Goal: Task Accomplishment & Management: Contribute content

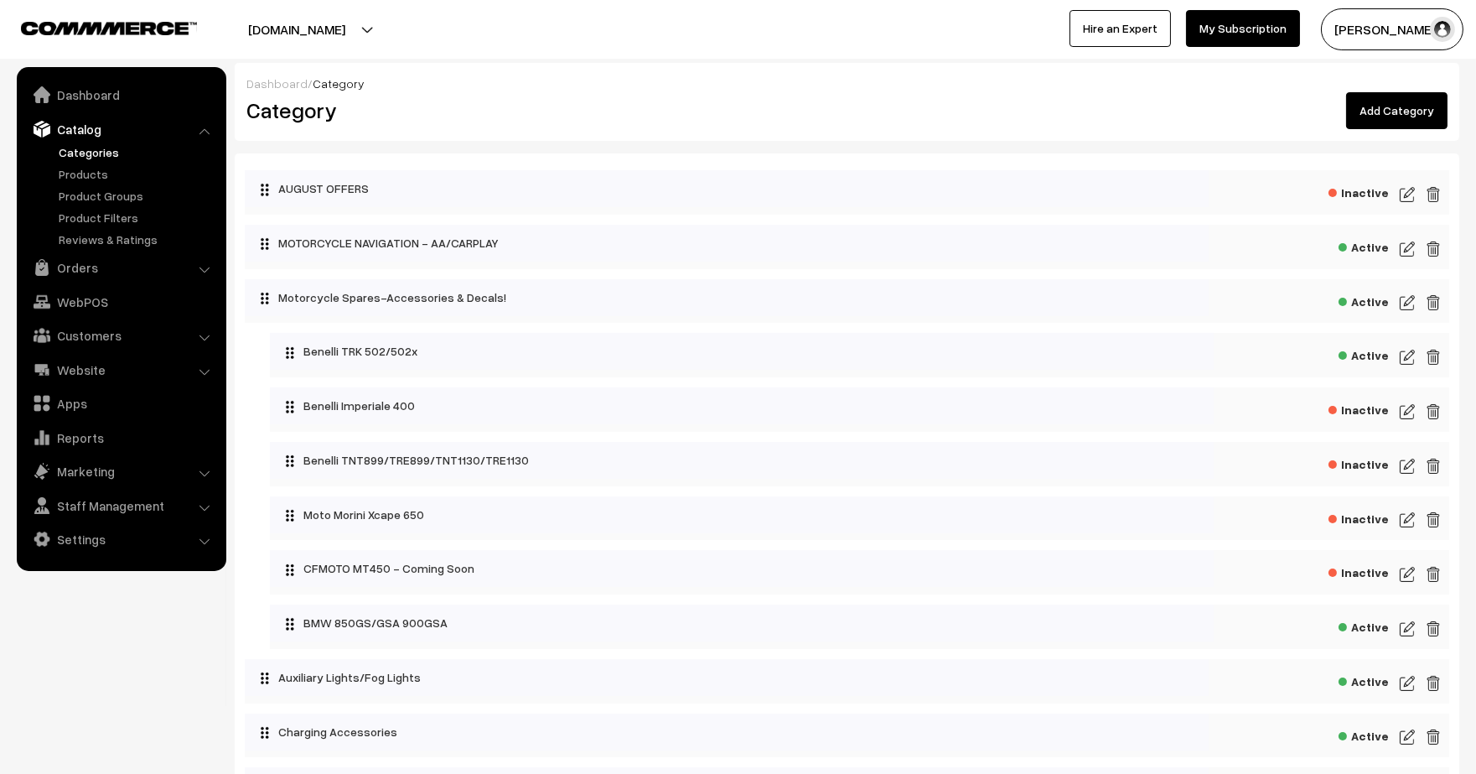
click at [1412, 631] on img at bounding box center [1407, 629] width 15 height 20
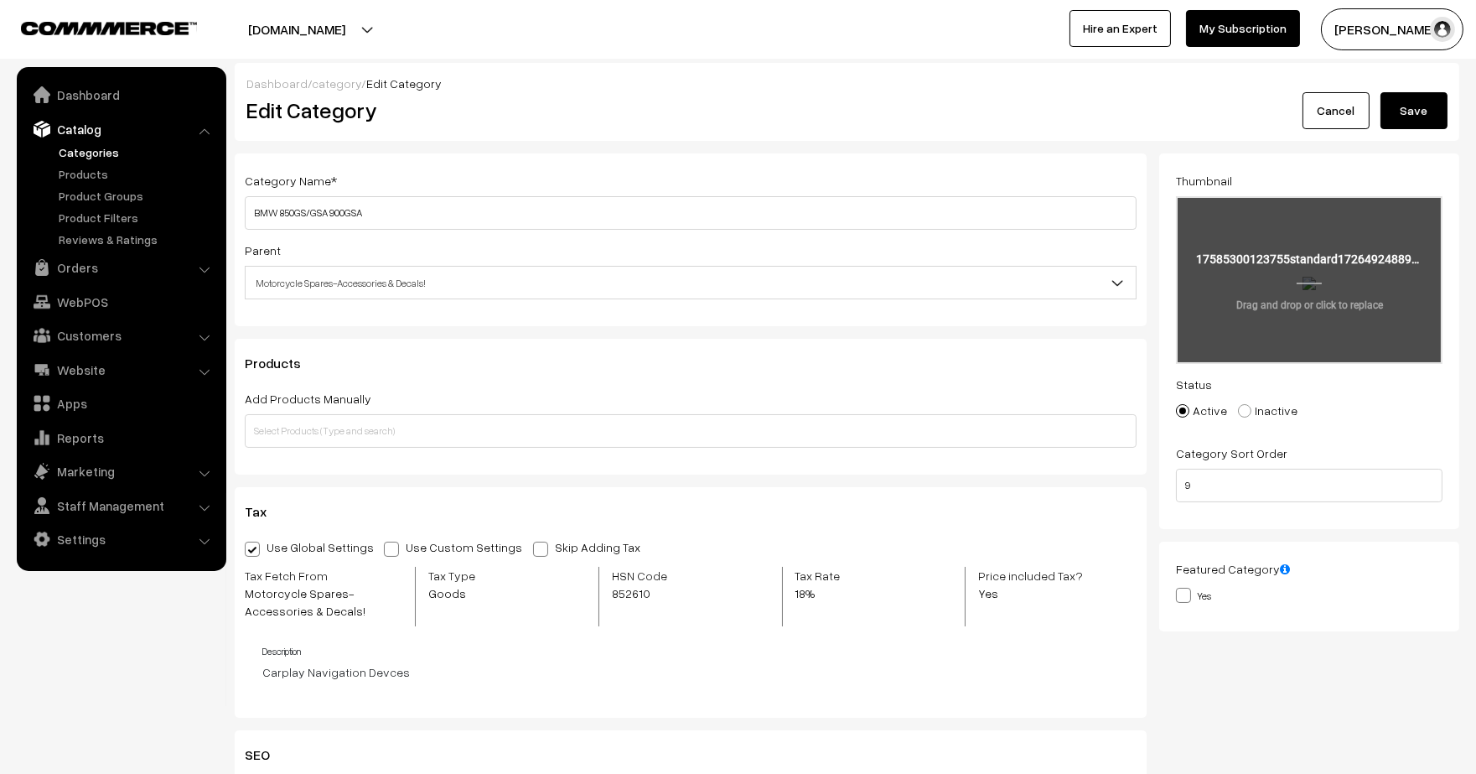
click at [1224, 313] on input "file" at bounding box center [1309, 280] width 263 height 164
type input "C:\fakepath\--standard1726492488946 - Edited.png"
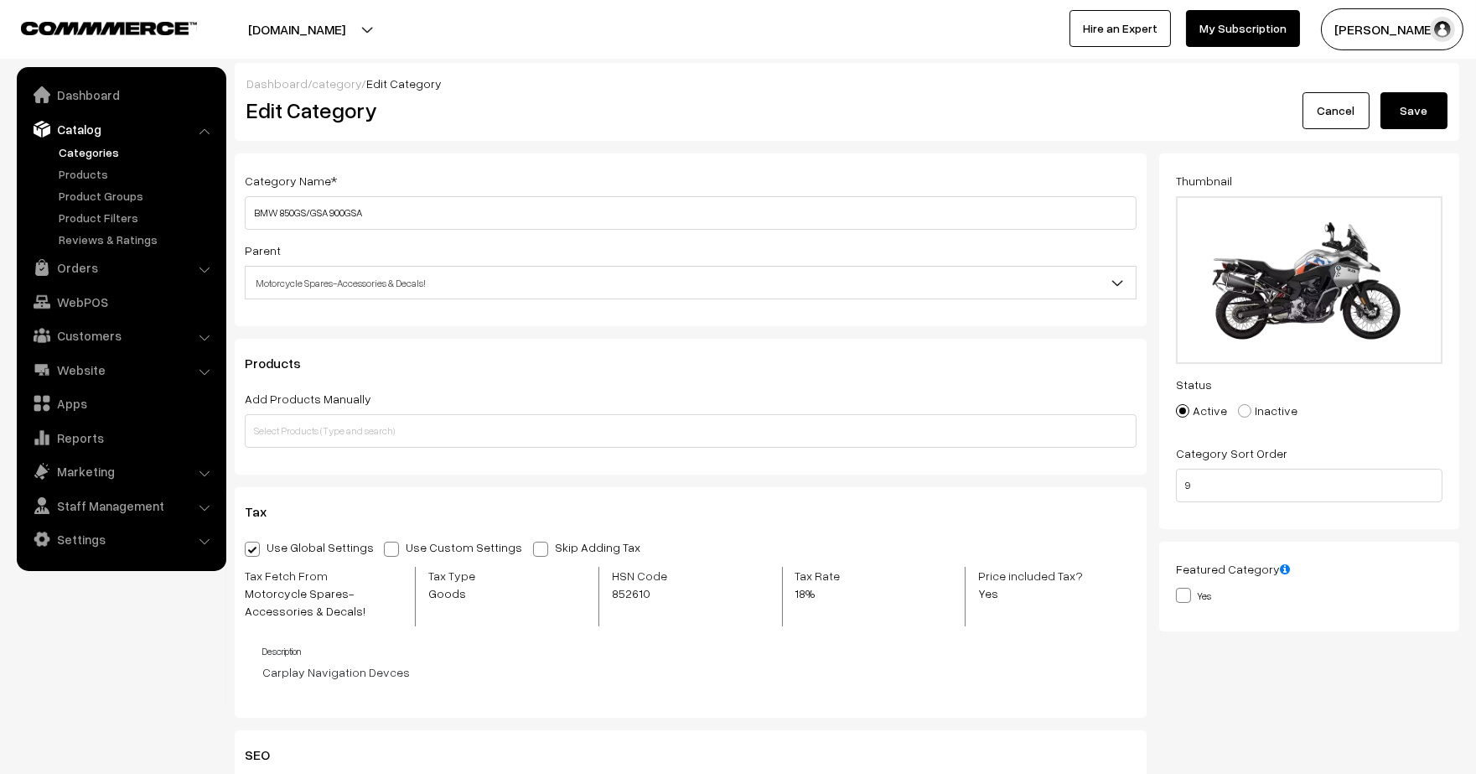
click at [1412, 120] on button "Save" at bounding box center [1413, 110] width 67 height 37
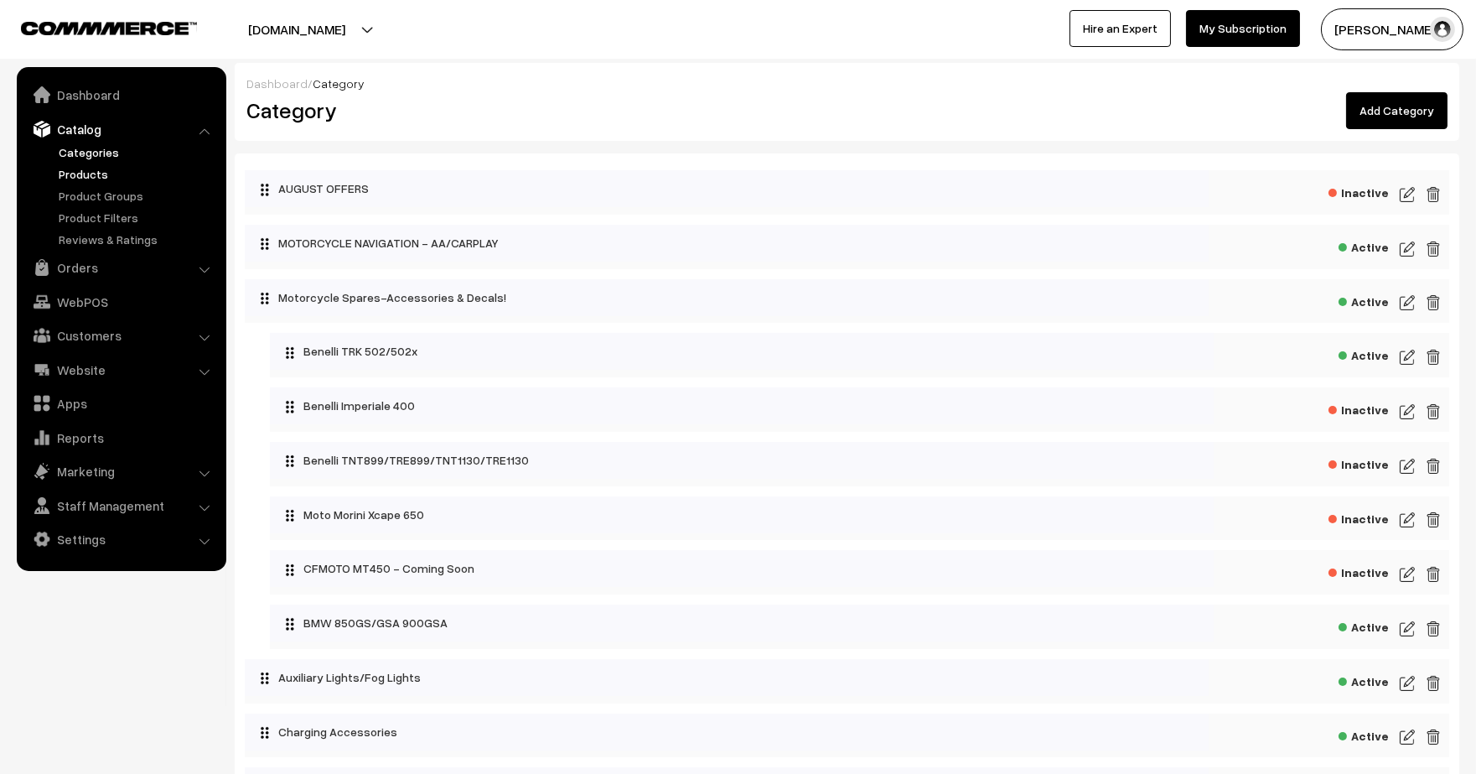
click at [101, 169] on link "Products" at bounding box center [137, 174] width 166 height 18
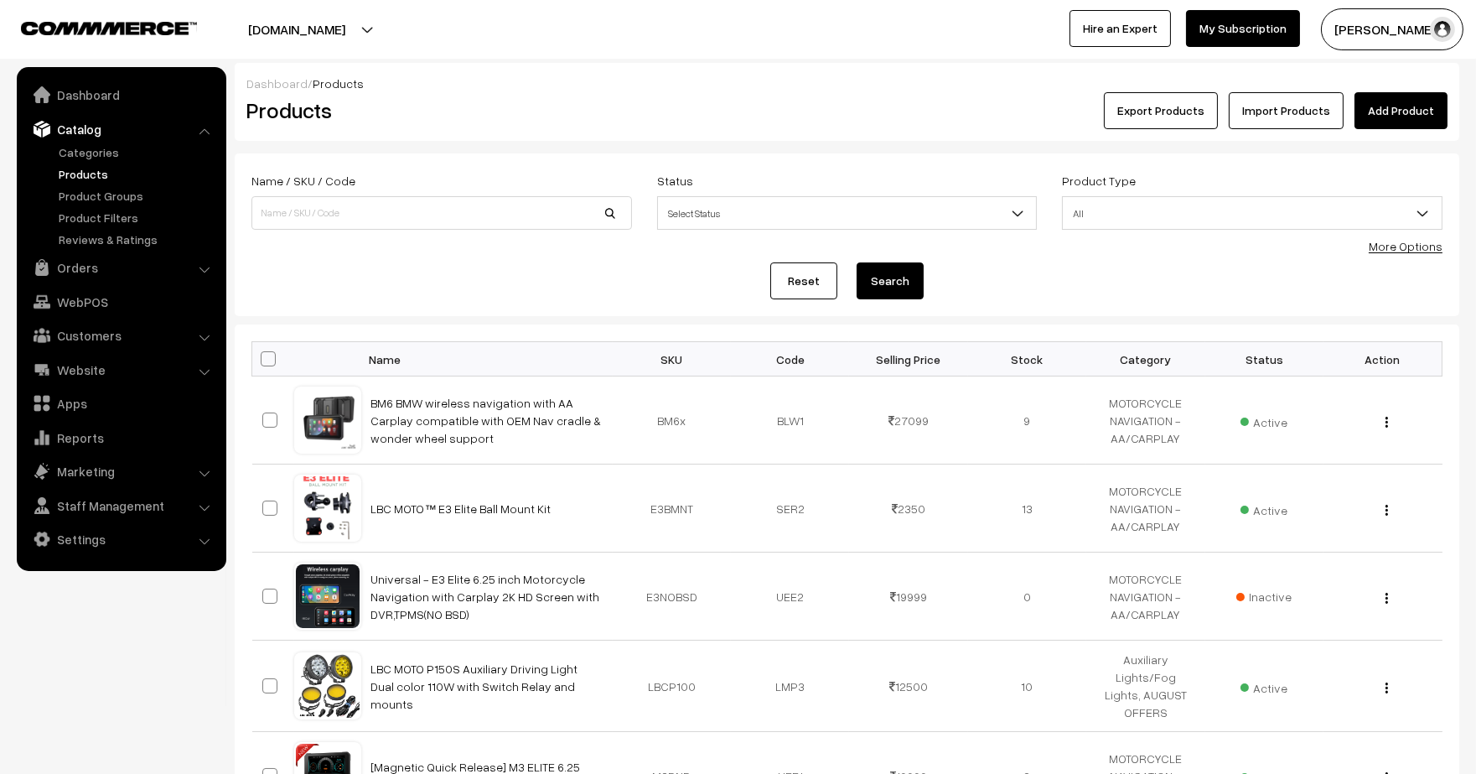
click at [1398, 111] on link "Add Product" at bounding box center [1400, 110] width 93 height 37
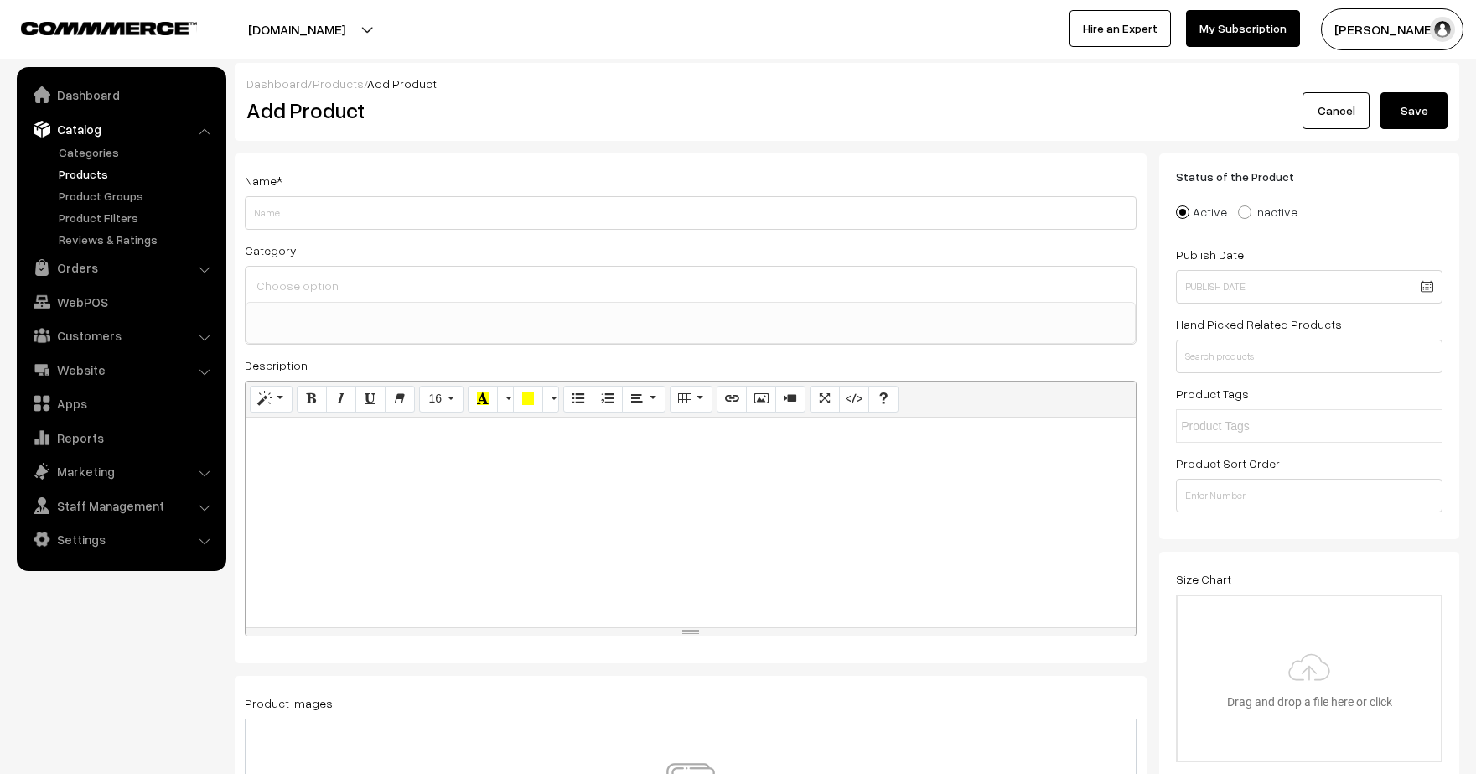
select select
type input "BMW F750 GS F850 GS Adventure F850GS F750GS Modified Rear Mudguard Rear Shield"
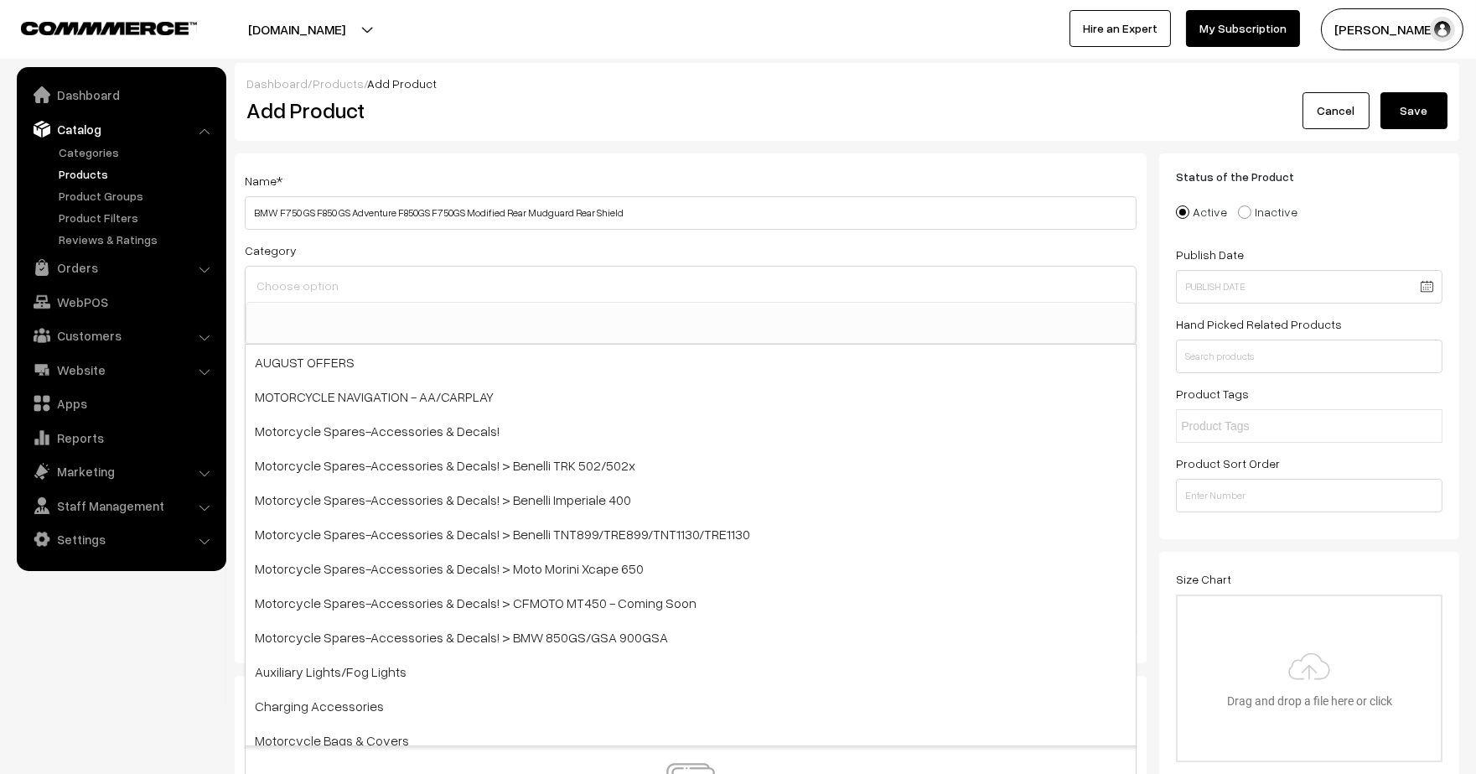
click at [398, 285] on input at bounding box center [690, 285] width 877 height 24
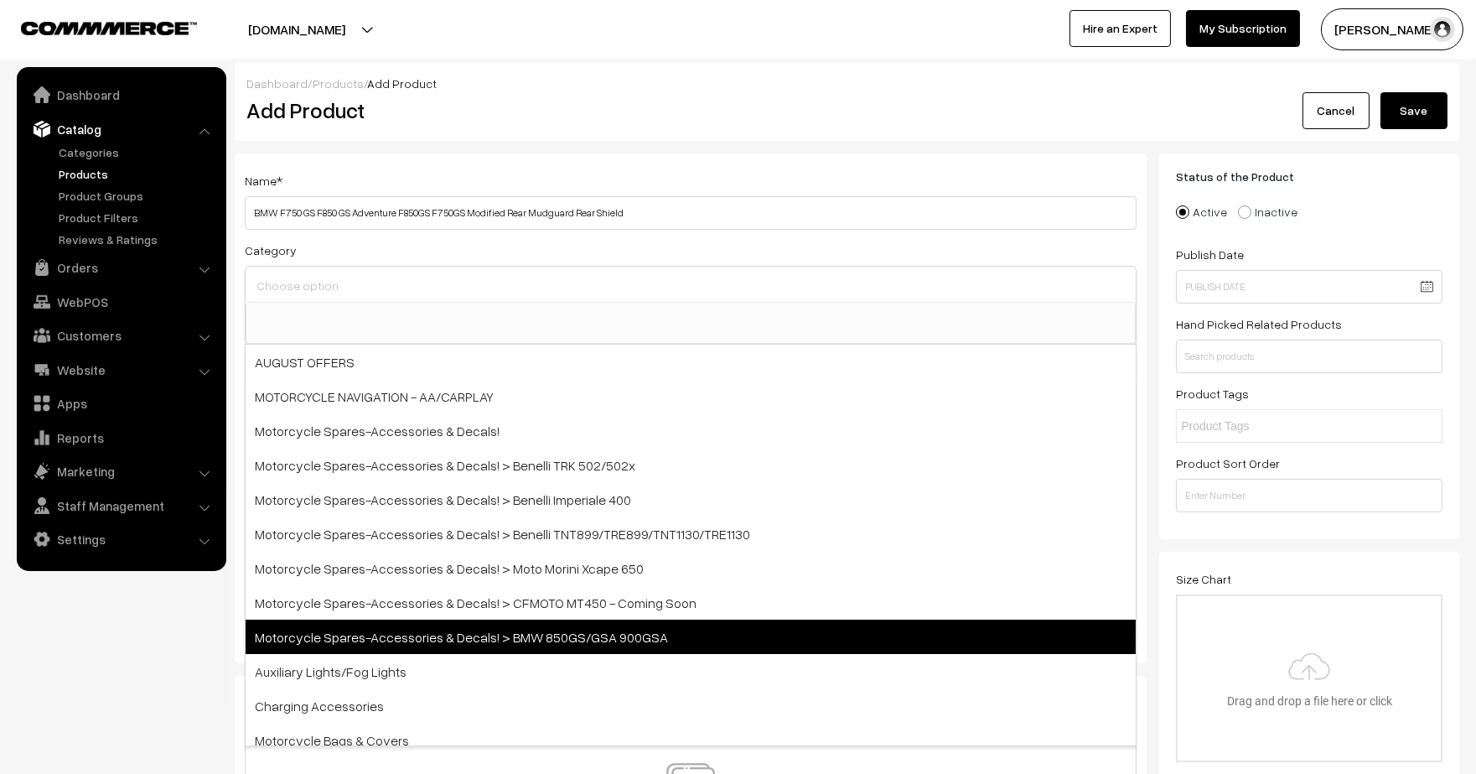
click at [357, 628] on span "Motorcycle Spares-Accessories & Decals! > BMW 850GS/GSA 900GSA" at bounding box center [691, 636] width 890 height 34
select select "30"
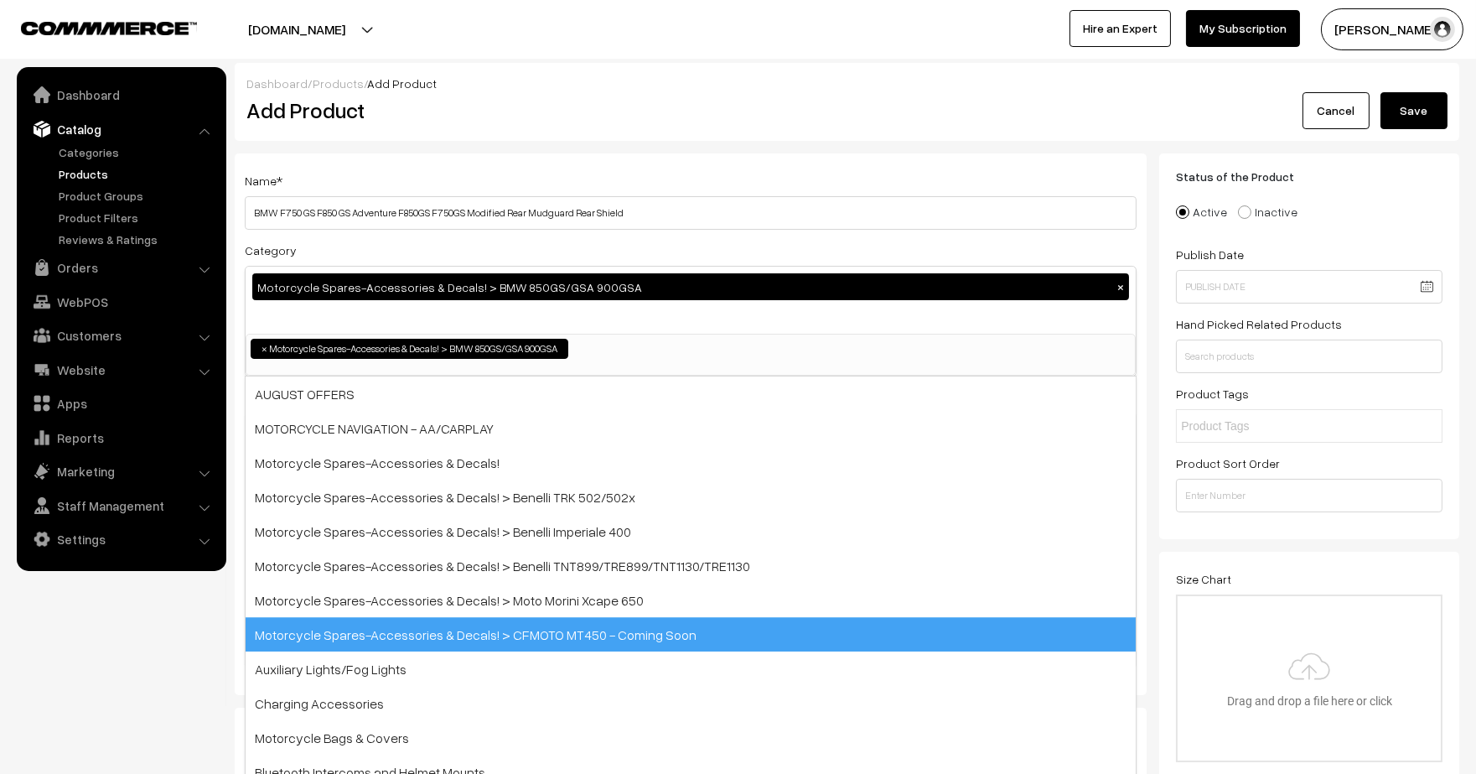
scroll to position [71, 0]
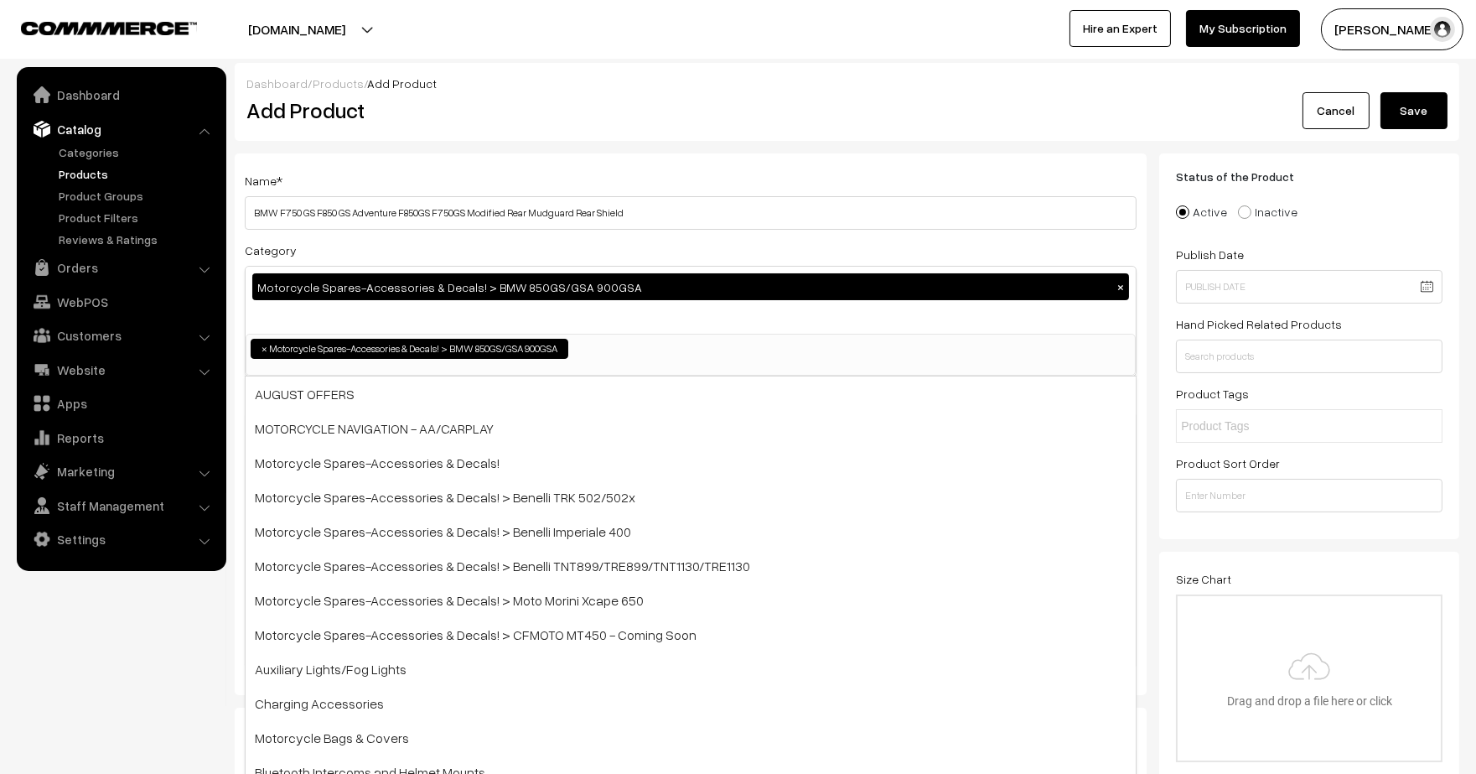
click at [166, 634] on nav "Dashboard Catalog" at bounding box center [113, 454] width 226 height 774
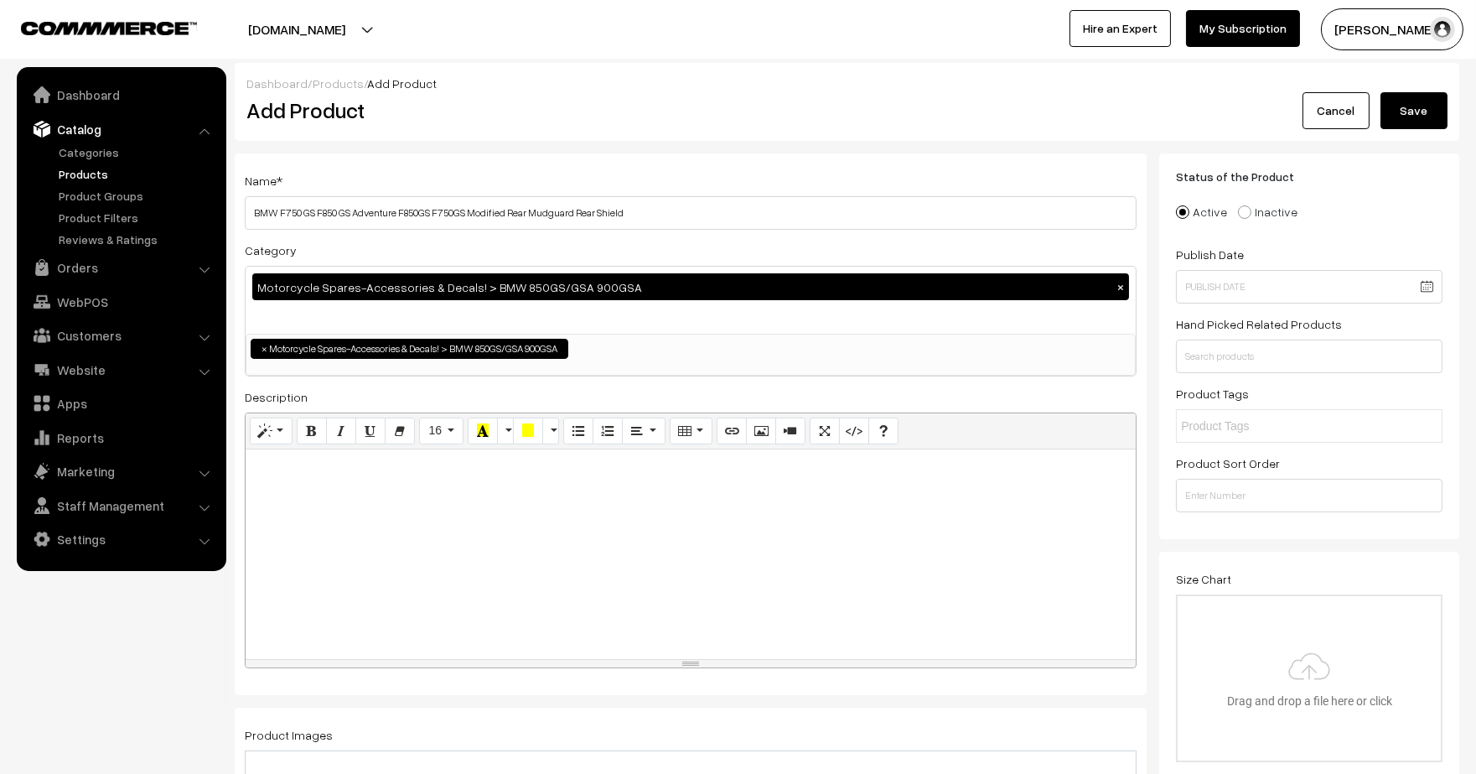
click at [446, 499] on div at bounding box center [691, 554] width 890 height 210
click at [754, 421] on button "Picture" at bounding box center [761, 430] width 30 height 27
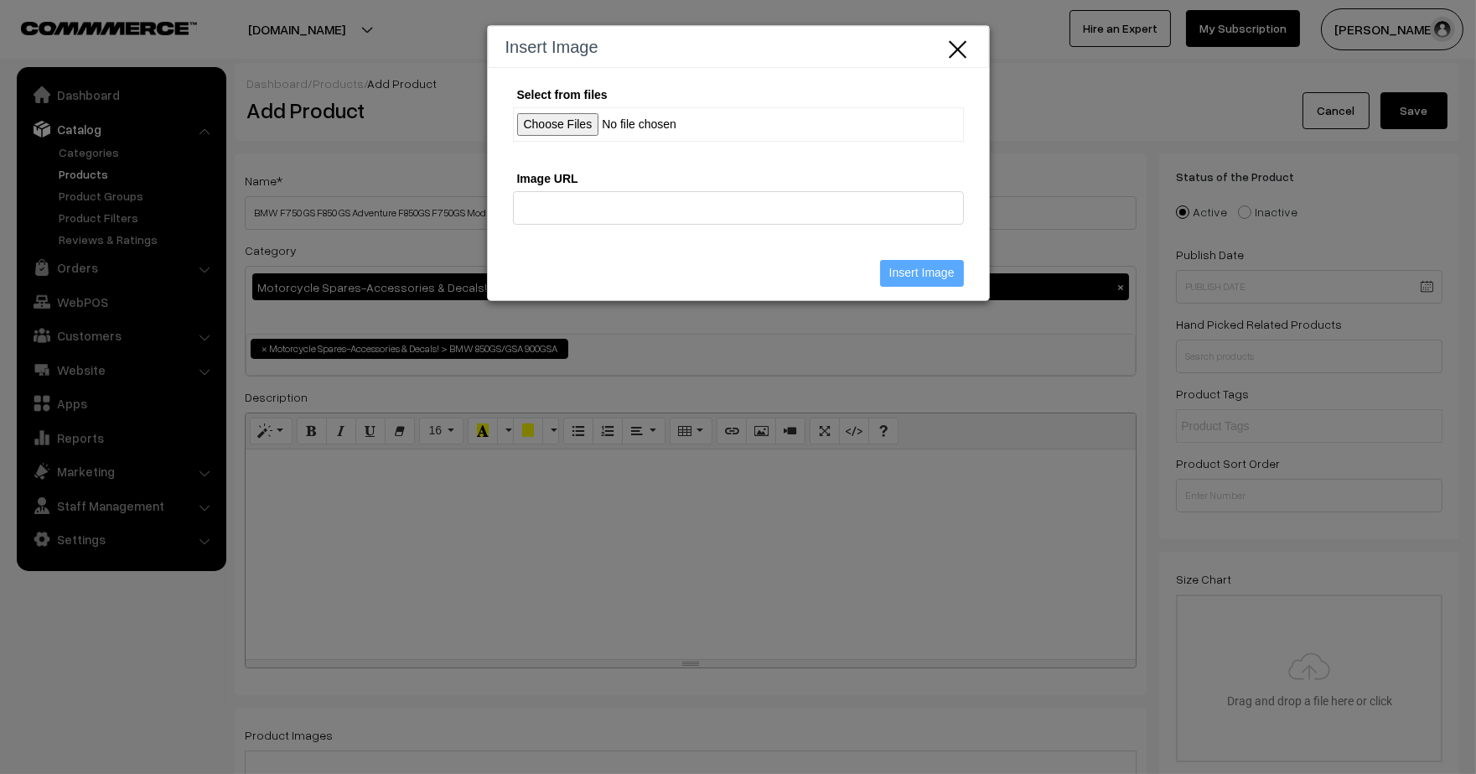
click at [567, 123] on input "Select from files" at bounding box center [738, 124] width 451 height 34
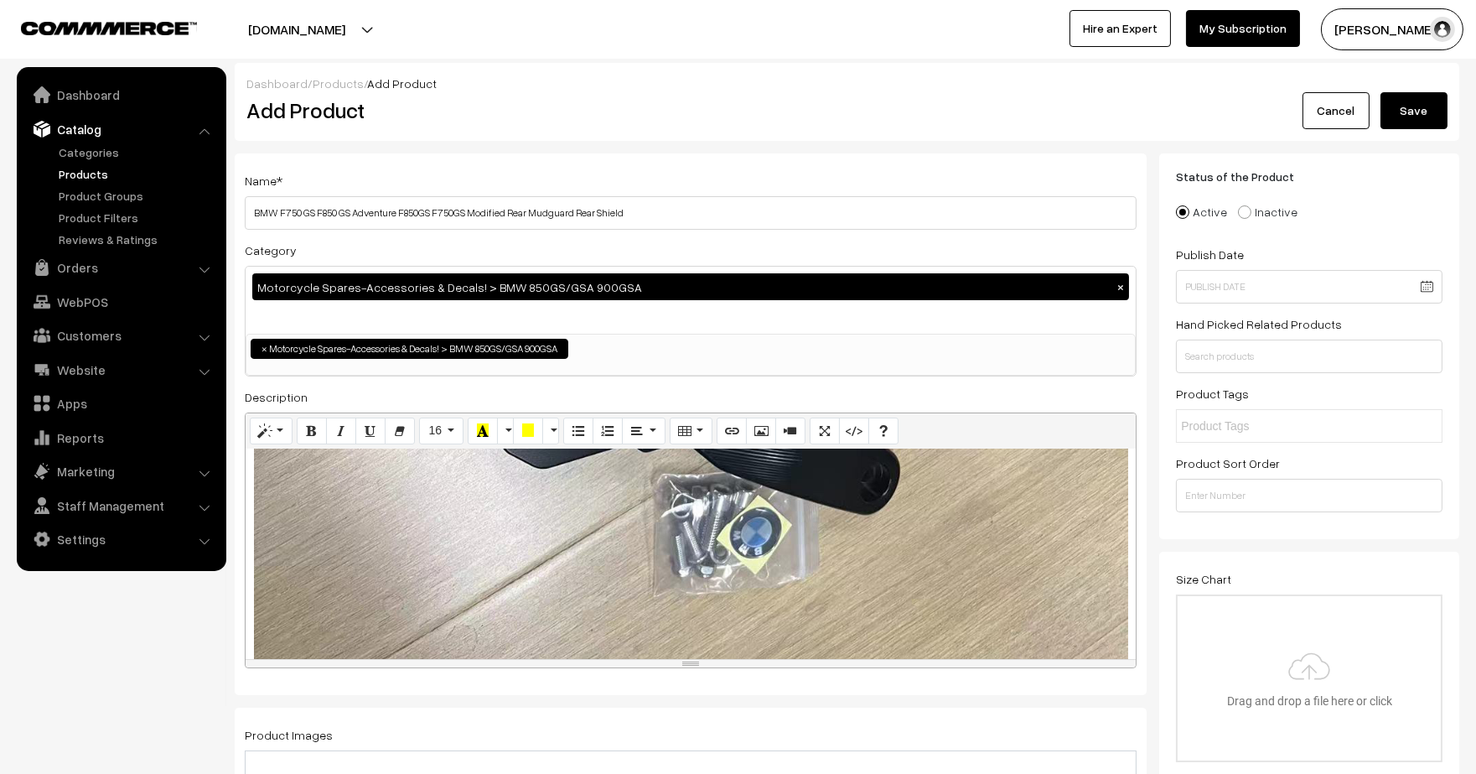
scroll to position [1000, 0]
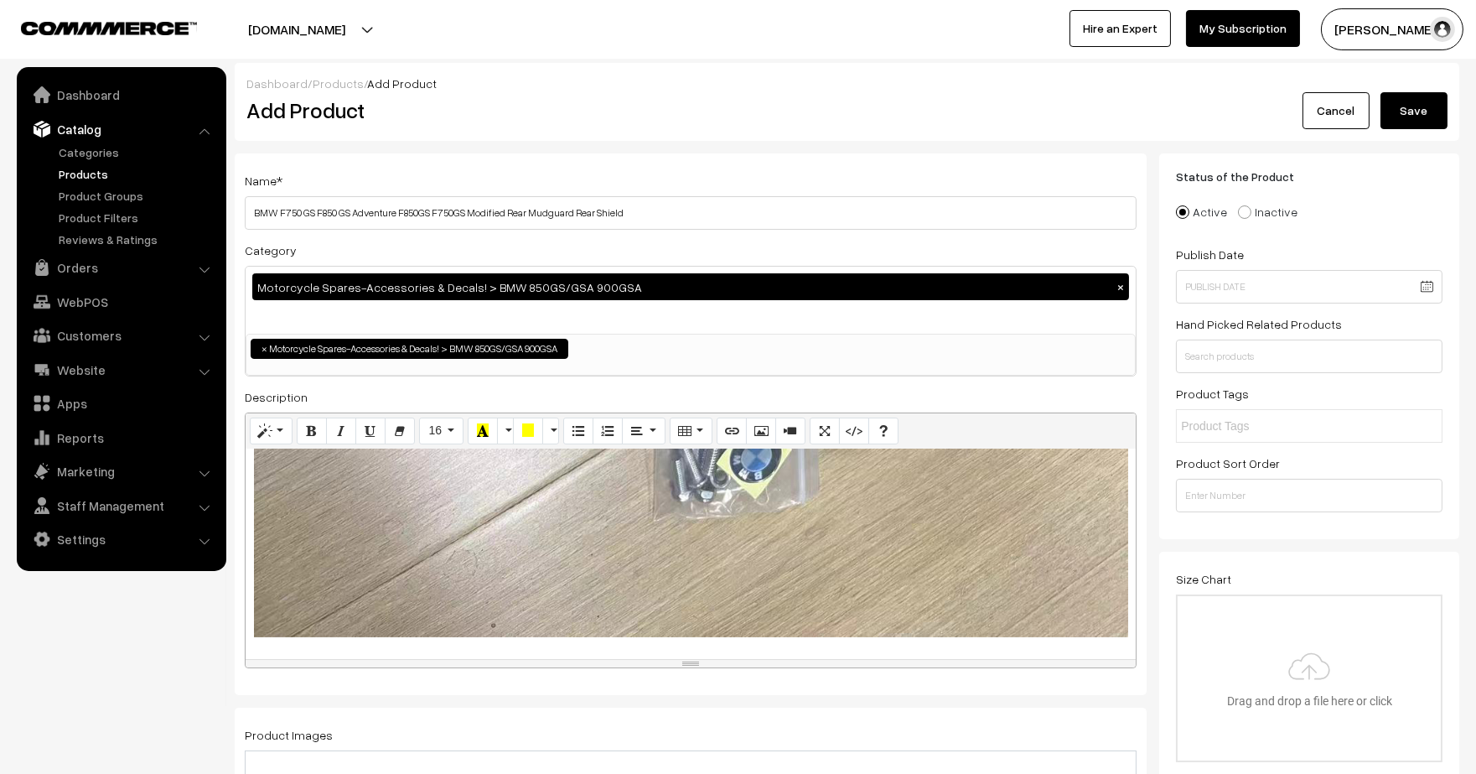
click at [1091, 637] on div at bounding box center [691, 554] width 890 height 210
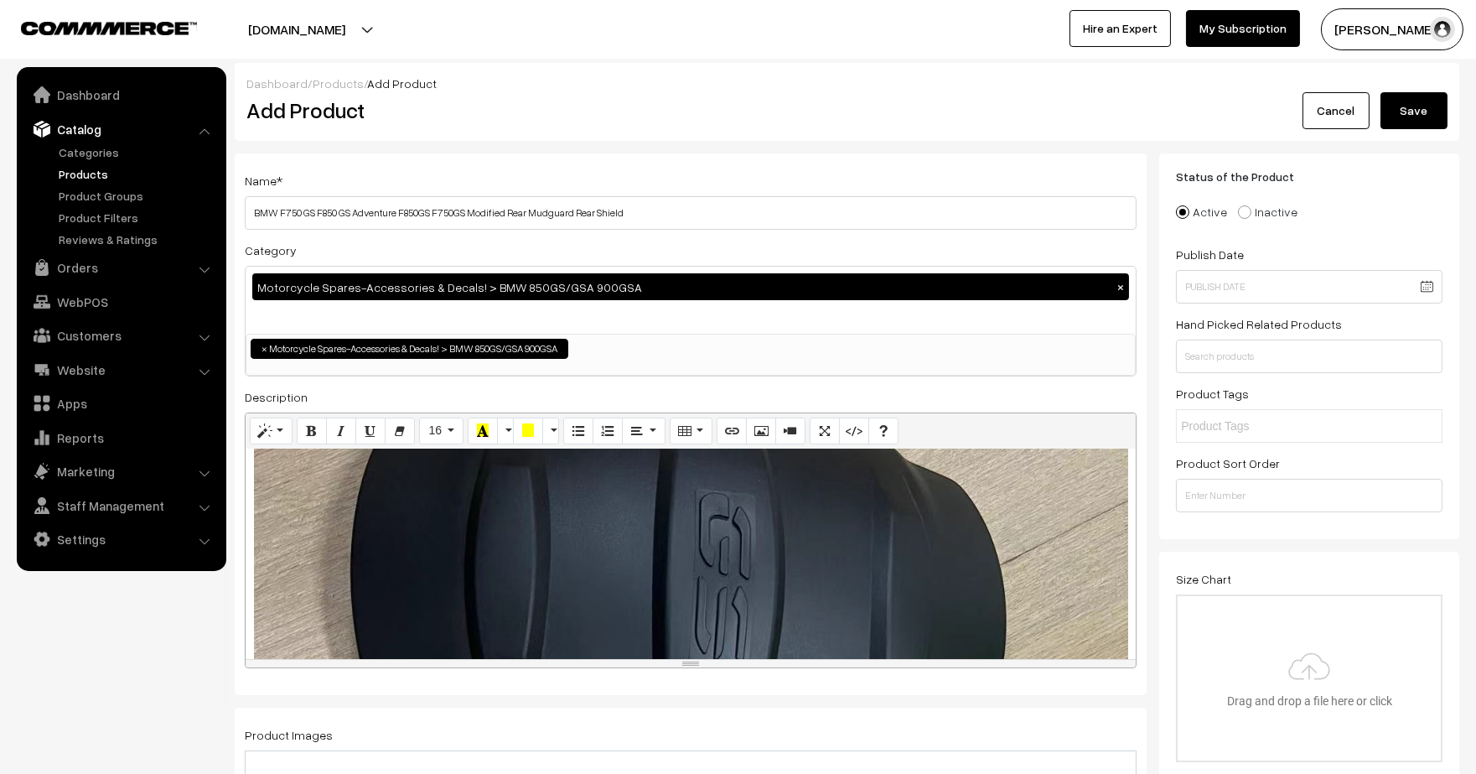
scroll to position [0, 0]
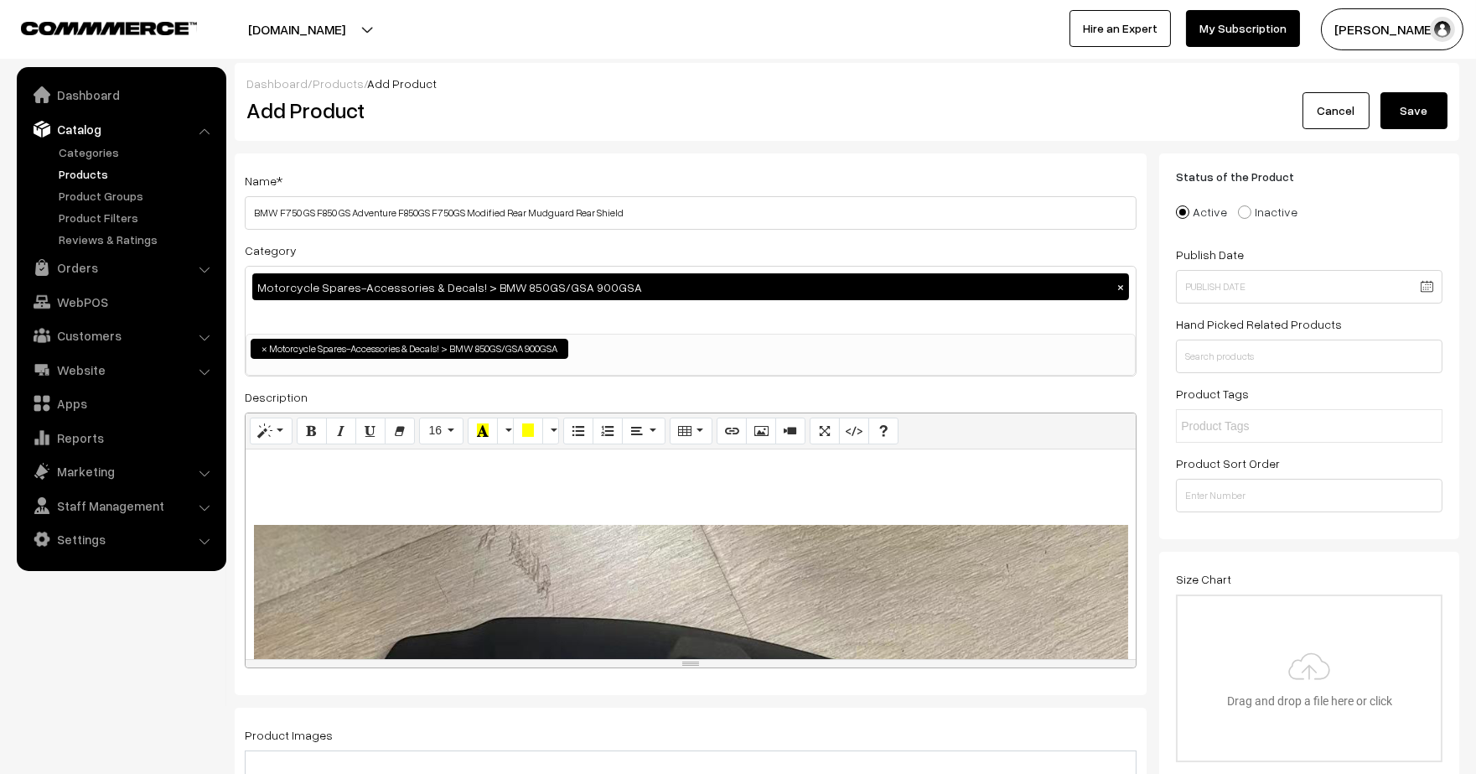
click at [562, 489] on div at bounding box center [691, 554] width 890 height 210
click at [263, 468] on p at bounding box center [690, 468] width 873 height 20
click at [679, 433] on icon "Table" at bounding box center [685, 429] width 12 height 13
click at [690, 487] on div "Table" at bounding box center [750, 524] width 151 height 151
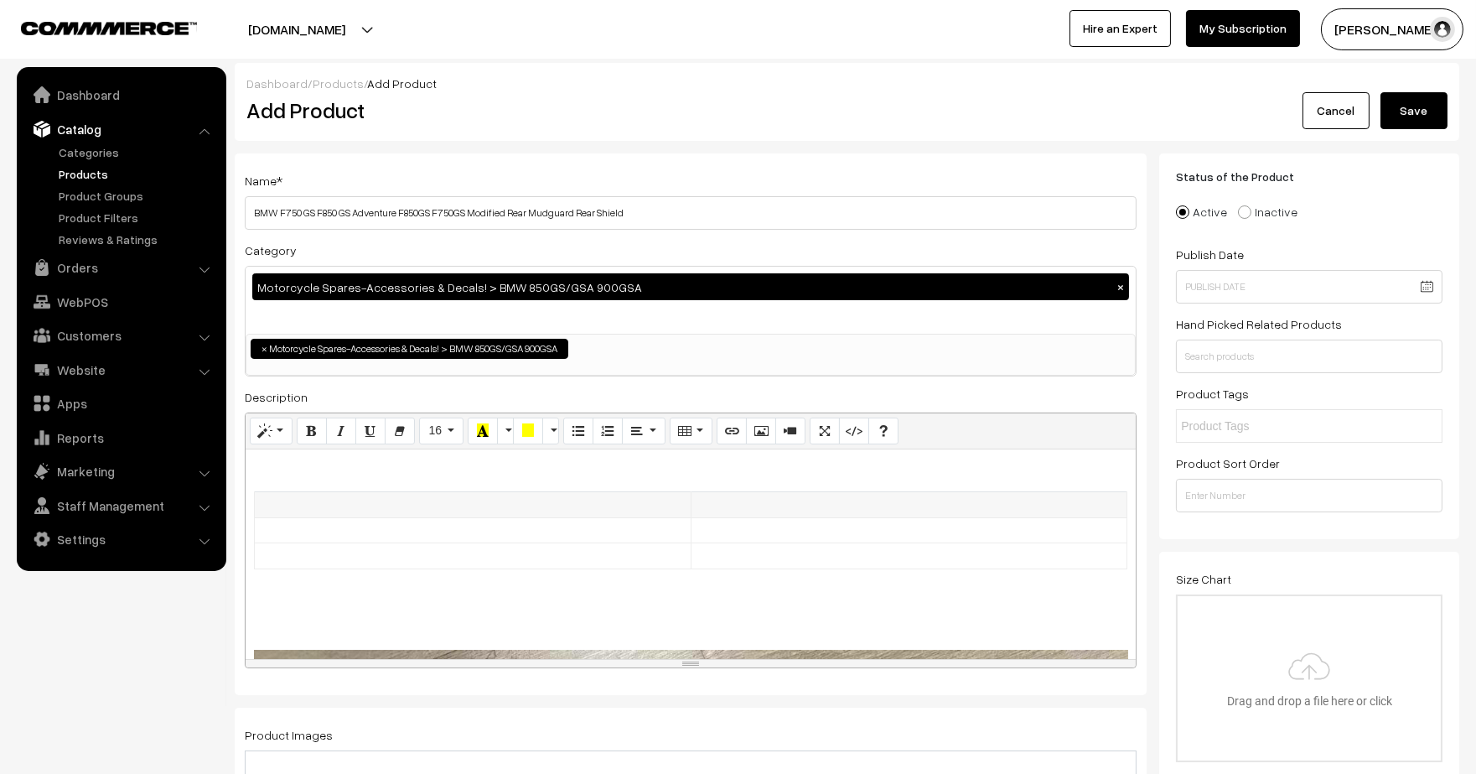
click at [443, 493] on td at bounding box center [473, 505] width 437 height 26
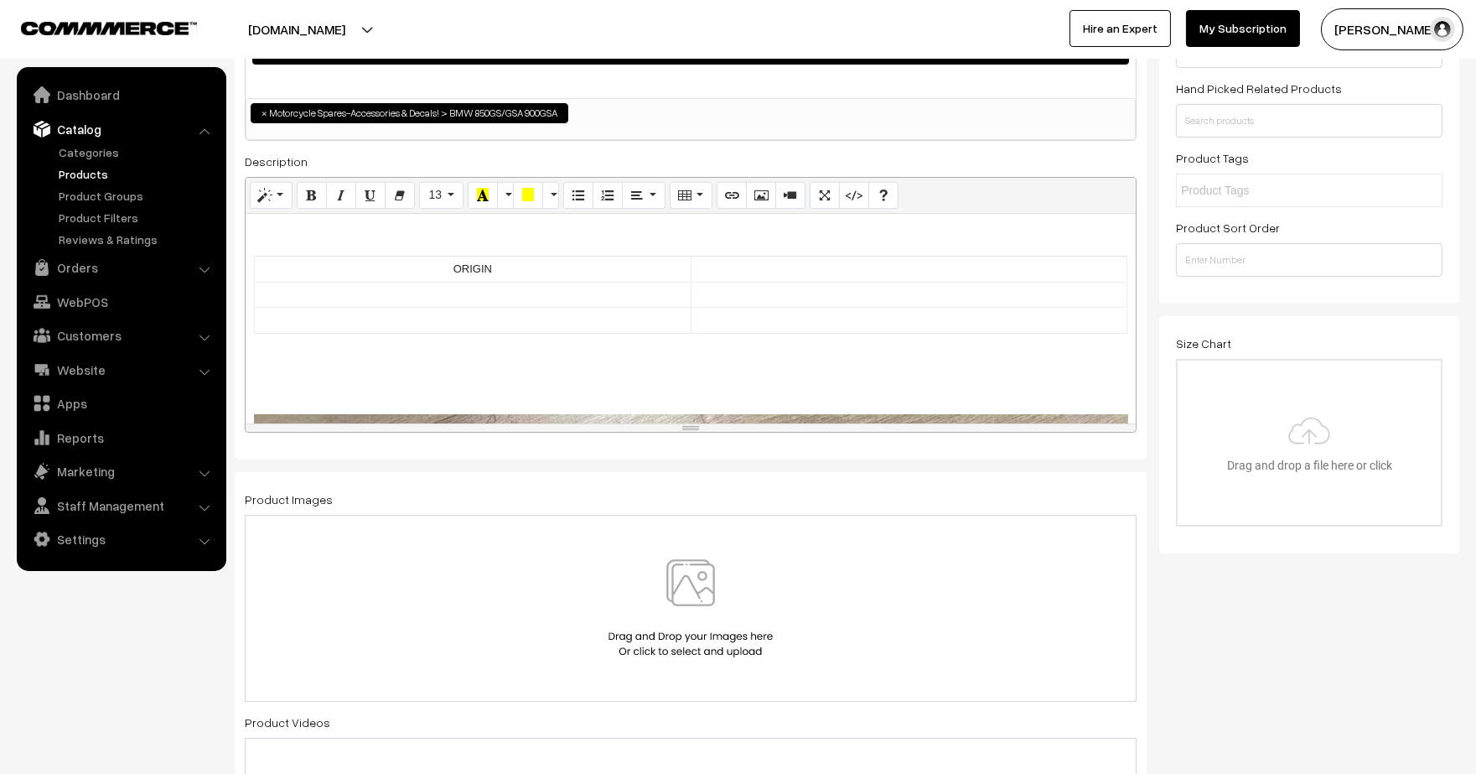
scroll to position [241, 0]
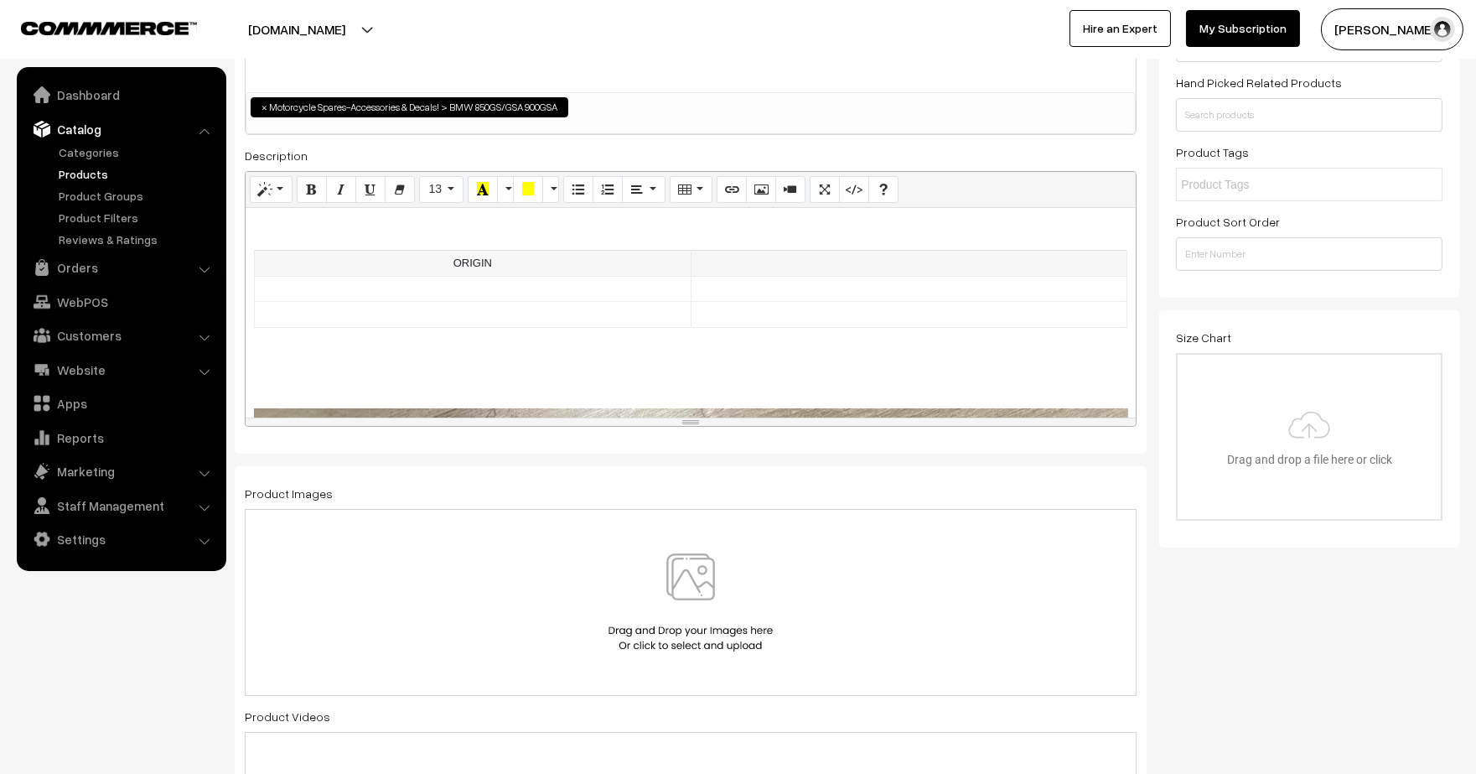
click at [826, 258] on td at bounding box center [909, 264] width 437 height 26
click at [593, 282] on td at bounding box center [473, 289] width 437 height 26
click at [855, 287] on td at bounding box center [909, 289] width 437 height 26
click at [510, 319] on td at bounding box center [473, 315] width 437 height 26
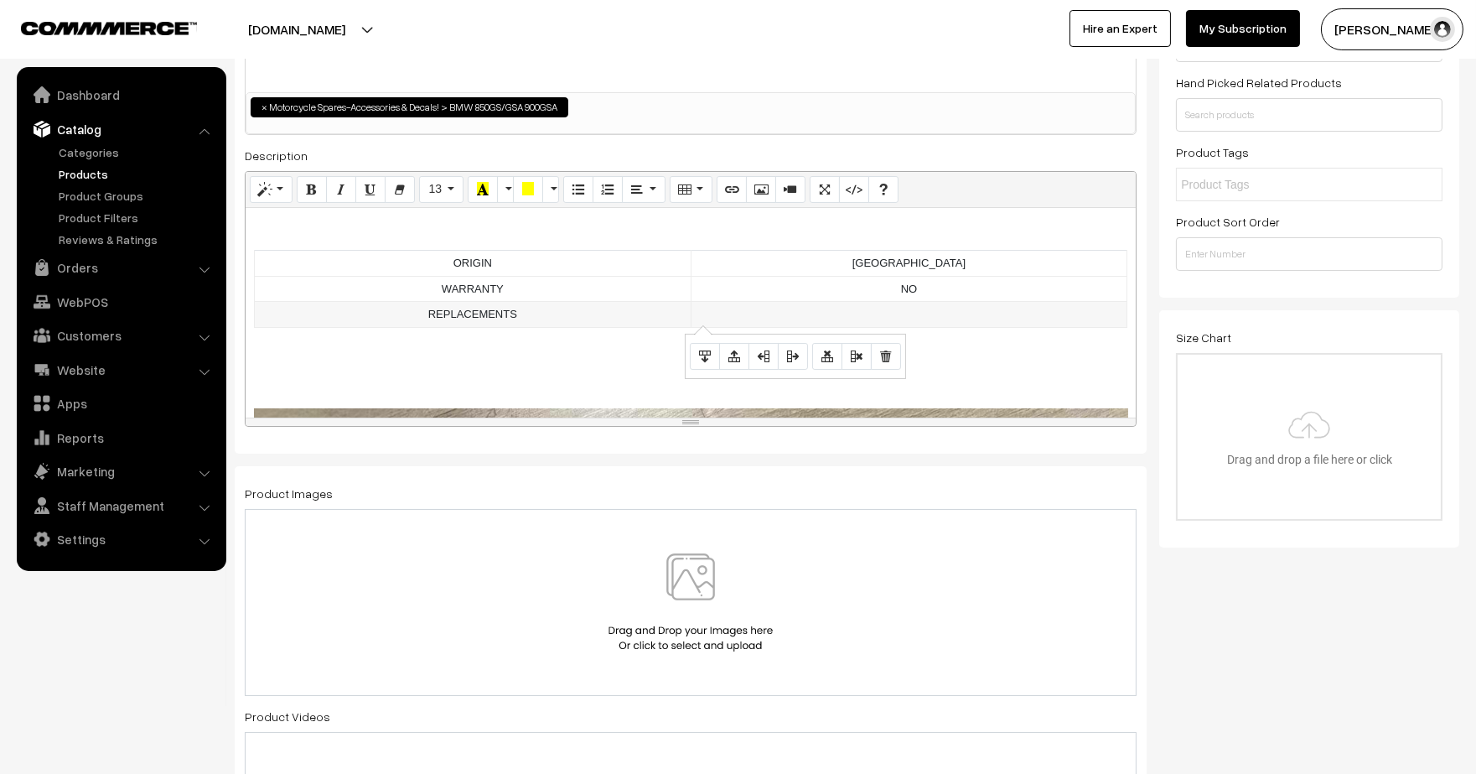
click at [816, 314] on td at bounding box center [909, 315] width 437 height 26
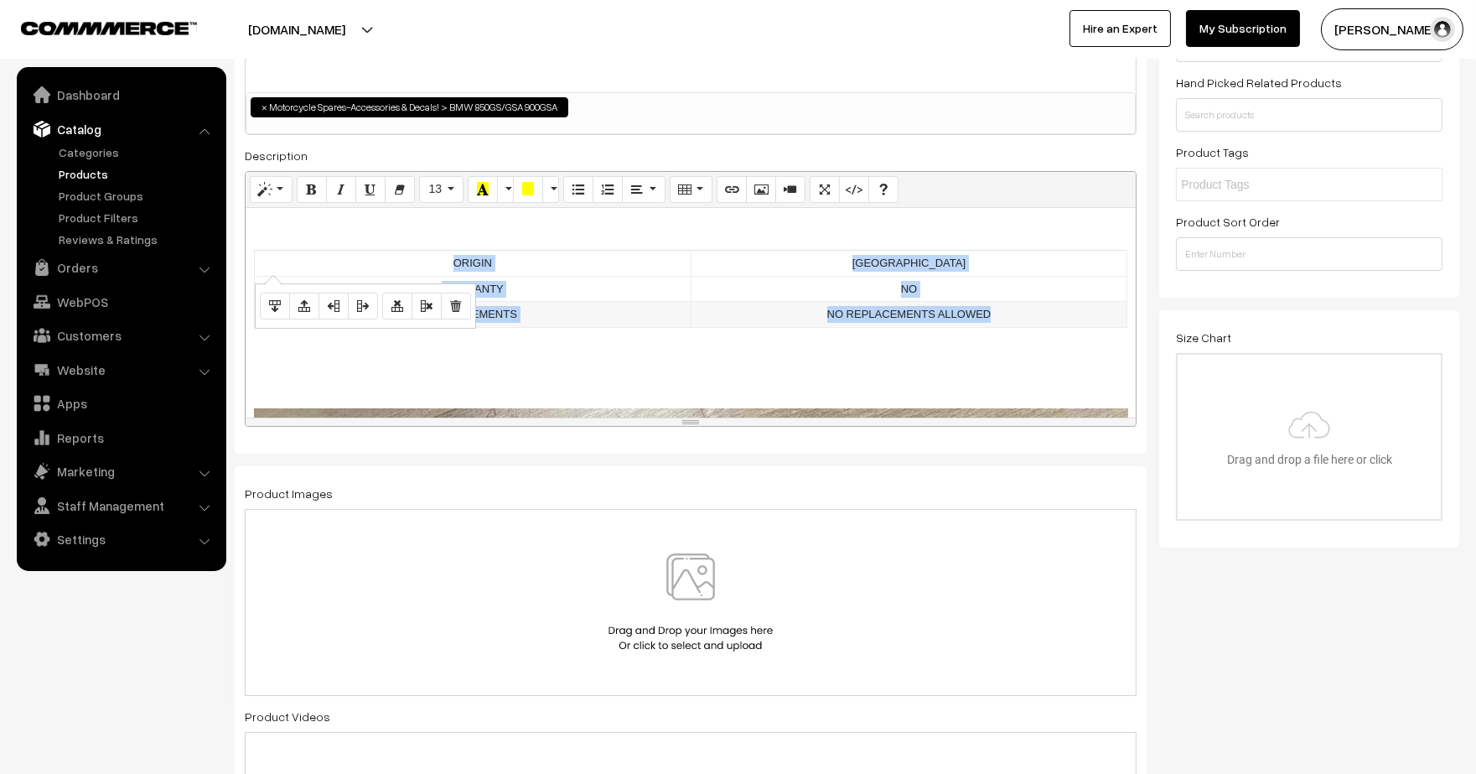
drag, startPoint x: 451, startPoint y: 260, endPoint x: 992, endPoint y: 324, distance: 544.3
click at [992, 324] on tbody "ORIGIN CHINA WARRANTY NO REPLACEMENTS NO REPLACEMENTS ALLOWED" at bounding box center [691, 289] width 873 height 77
click at [308, 184] on icon "Bold (CTRL+B)" at bounding box center [312, 188] width 12 height 13
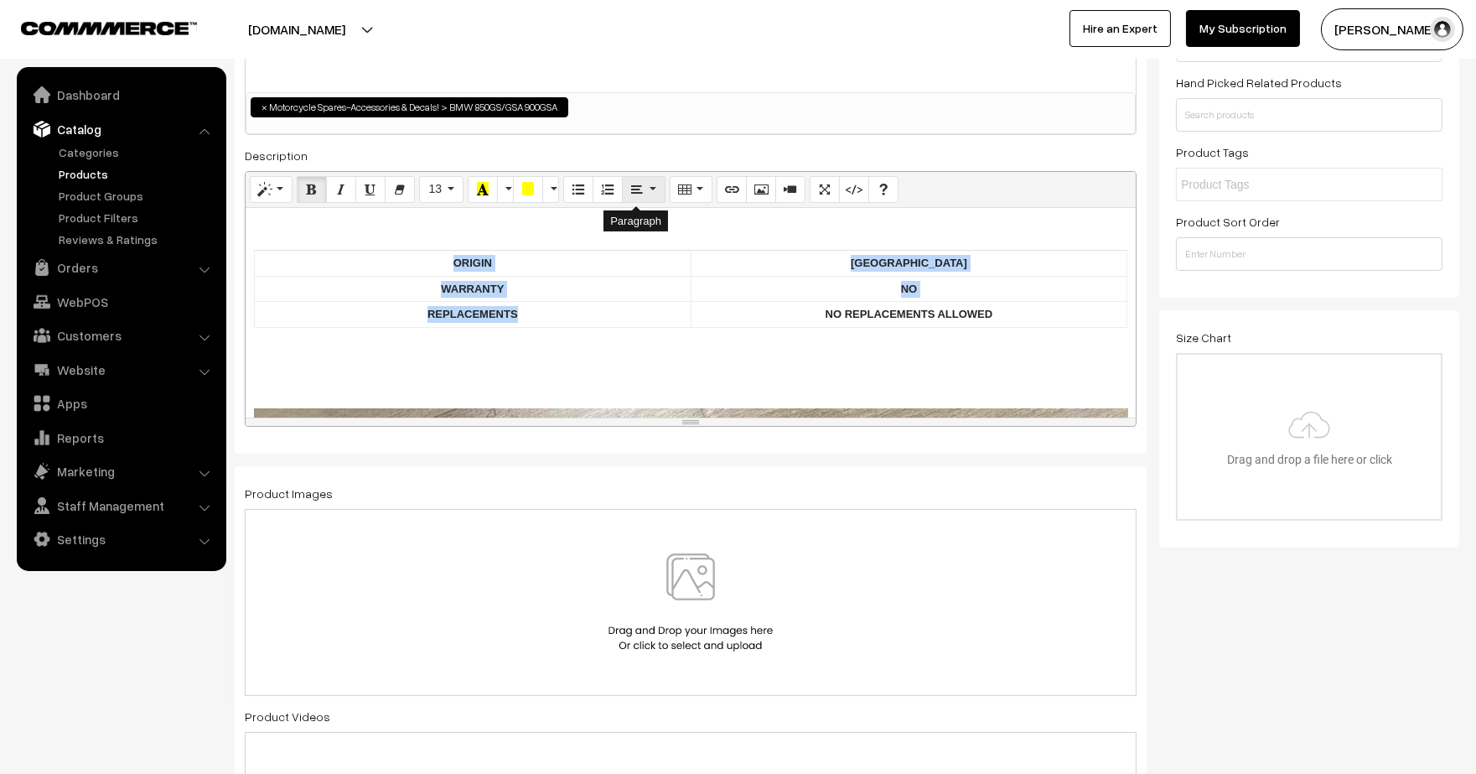
click at [633, 195] on icon "Paragraph" at bounding box center [637, 188] width 12 height 13
click at [636, 224] on icon "Align left (CTRL+SHIFT+L)" at bounding box center [642, 220] width 12 height 13
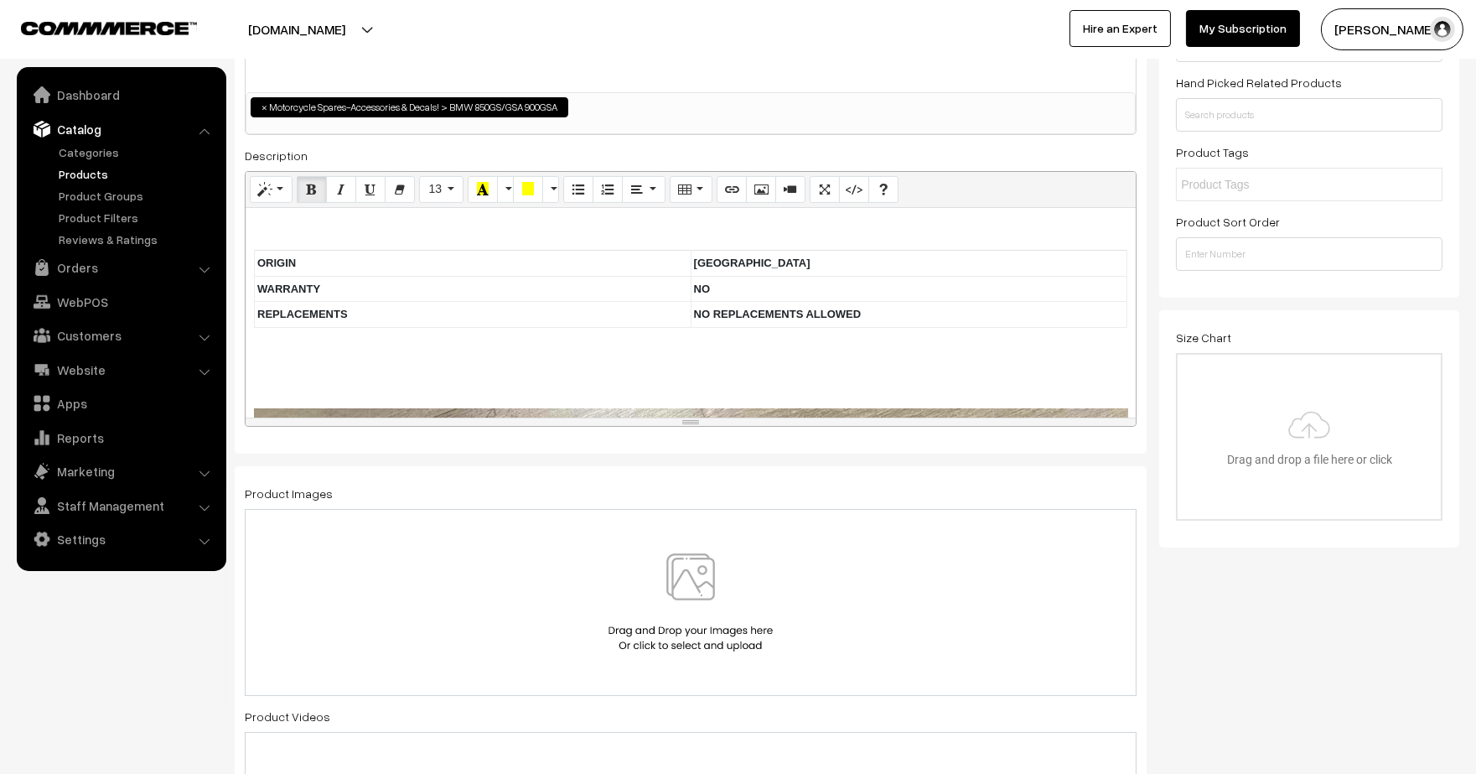
click at [566, 350] on p at bounding box center [690, 351] width 873 height 20
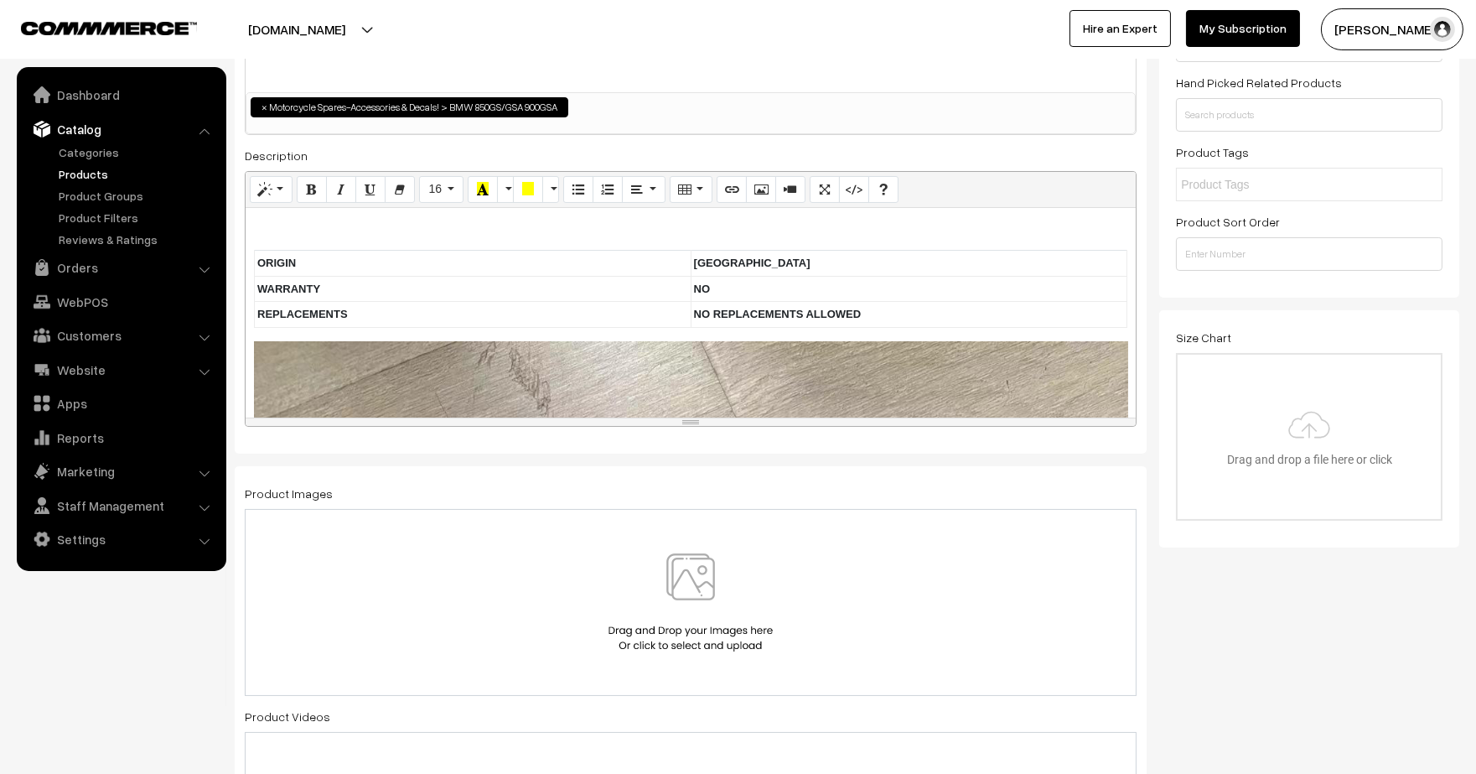
click at [668, 620] on img at bounding box center [690, 602] width 173 height 98
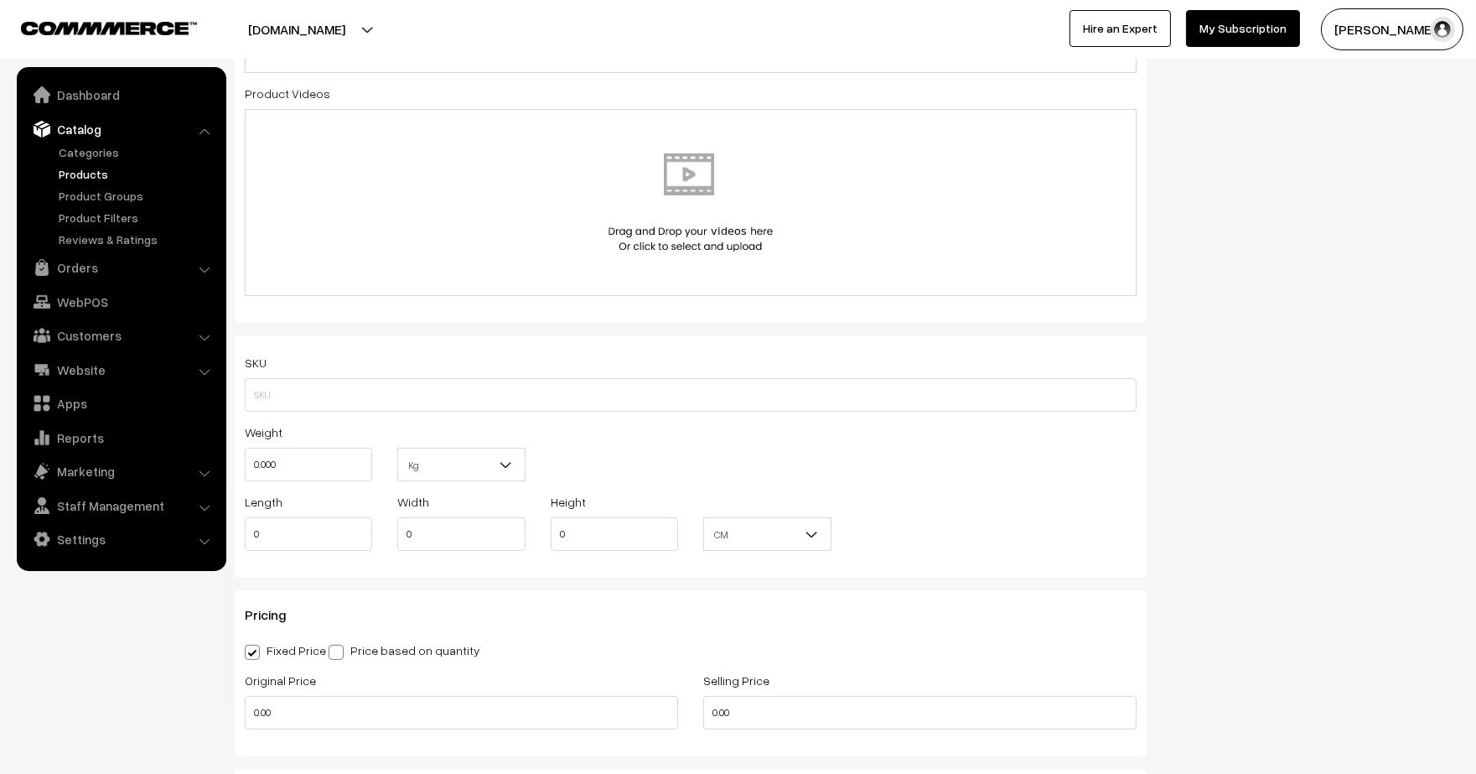
scroll to position [859, 0]
click at [508, 380] on input "text" at bounding box center [691, 393] width 892 height 34
type input "BMHUG1"
drag, startPoint x: 315, startPoint y: 467, endPoint x: 169, endPoint y: 456, distance: 146.2
click at [169, 456] on body "Thank you for showing interest. Our team will call you shortly. Close lbcmoto.c…" at bounding box center [738, 646] width 1476 height 3011
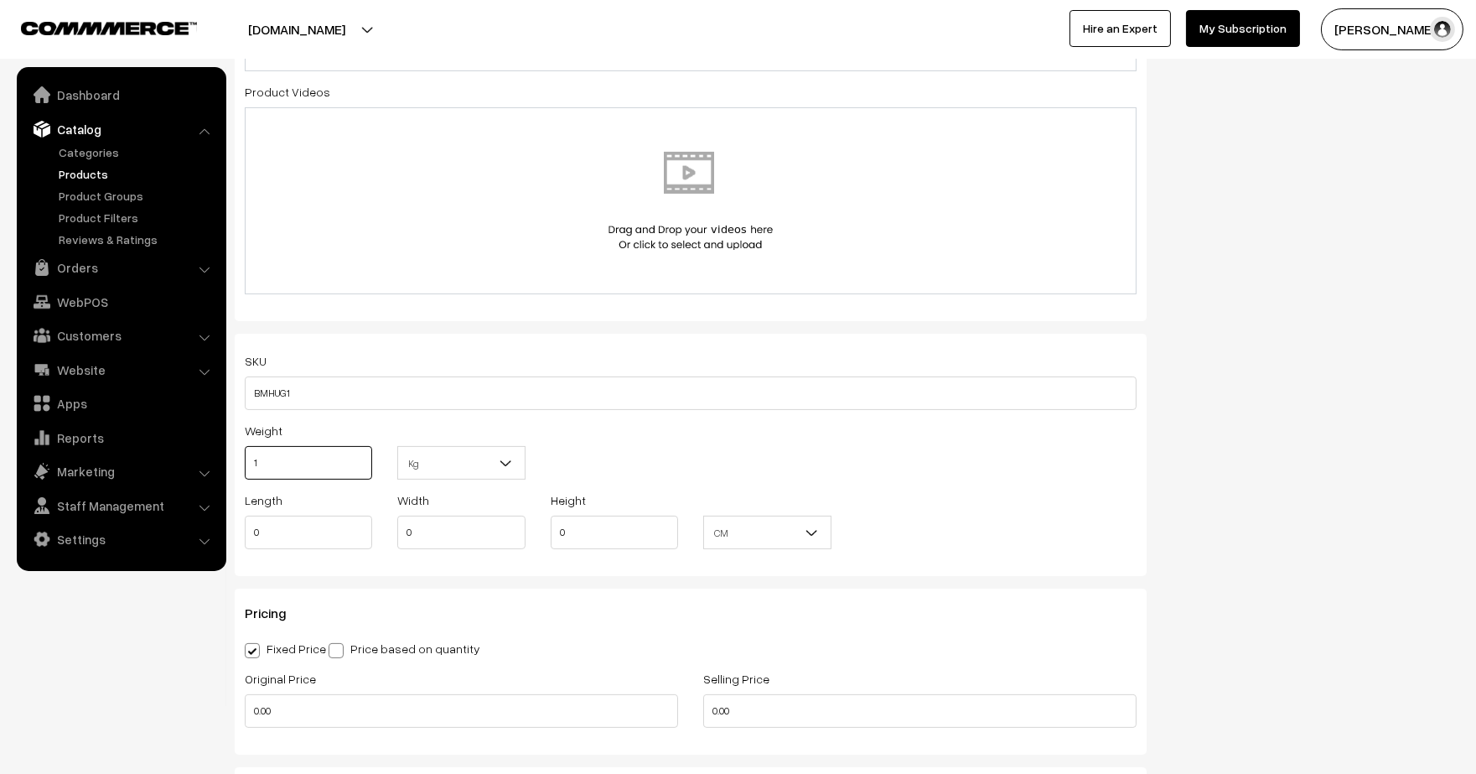
type input "1"
drag, startPoint x: 315, startPoint y: 530, endPoint x: 225, endPoint y: 508, distance: 92.3
click at [225, 508] on body "Thank you for showing interest. Our team will call you shortly. Close lbcmoto.c…" at bounding box center [738, 646] width 1476 height 3011
click at [225, 508] on ul "Dashboard Catalog" at bounding box center [122, 319] width 210 height 504
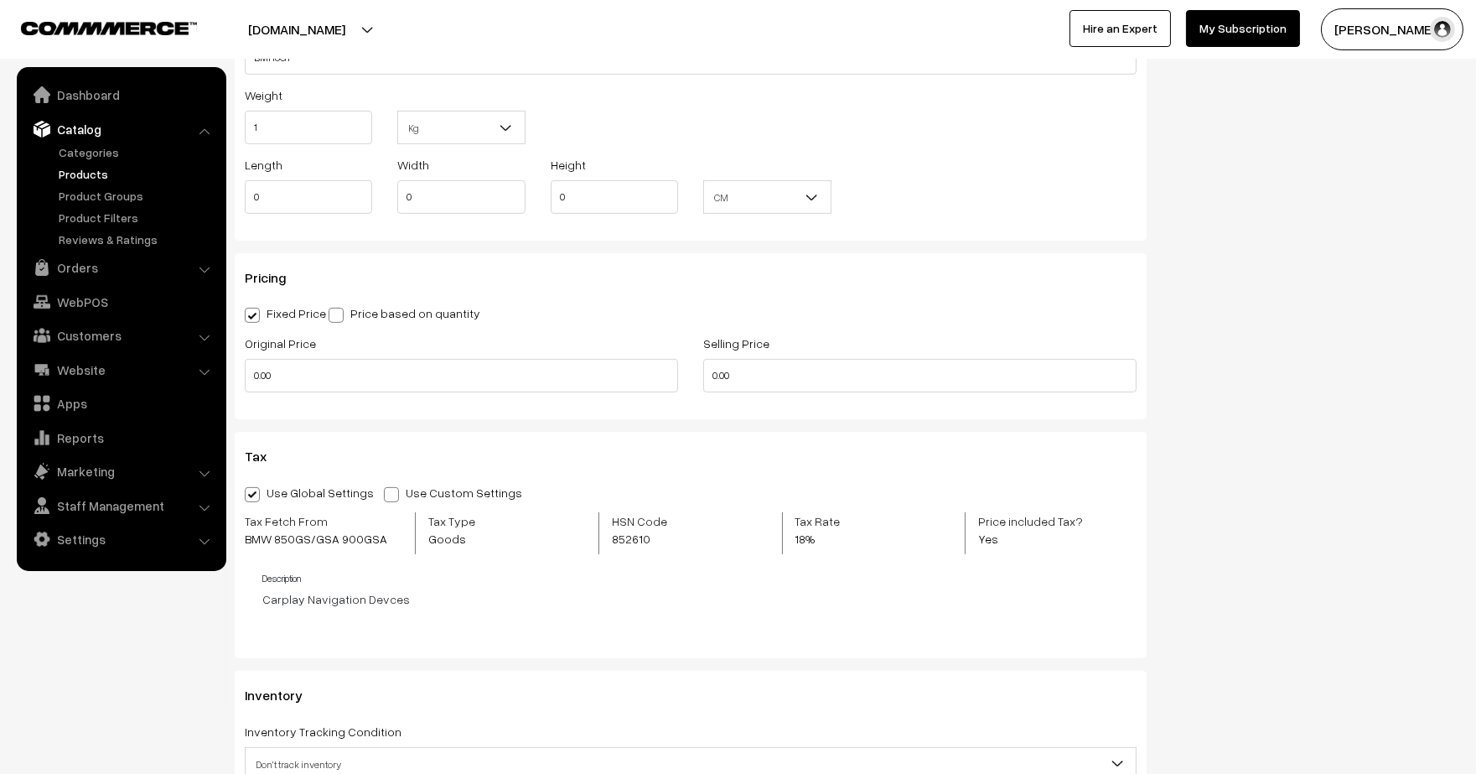
scroll to position [1286, 0]
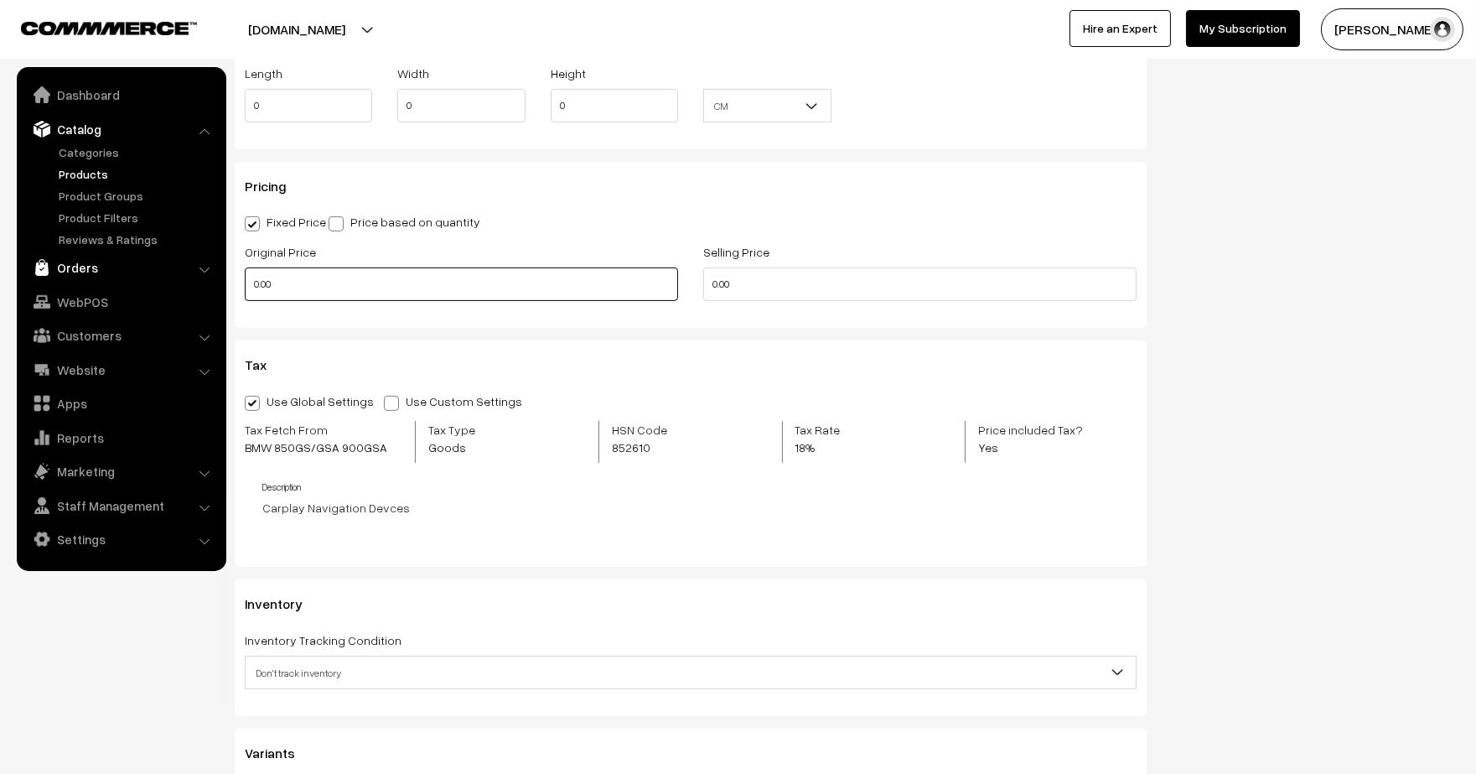
drag, startPoint x: 361, startPoint y: 286, endPoint x: 192, endPoint y: 256, distance: 172.0
click at [192, 256] on body "Thank you for showing interest. Our team will call you shortly. Close lbcmoto.c…" at bounding box center [738, 219] width 1476 height 3011
type input "6000"
drag, startPoint x: 779, startPoint y: 284, endPoint x: 647, endPoint y: 267, distance: 132.7
click at [647, 267] on div "Original Price 6000 Selling Price 0.00" at bounding box center [690, 276] width 917 height 70
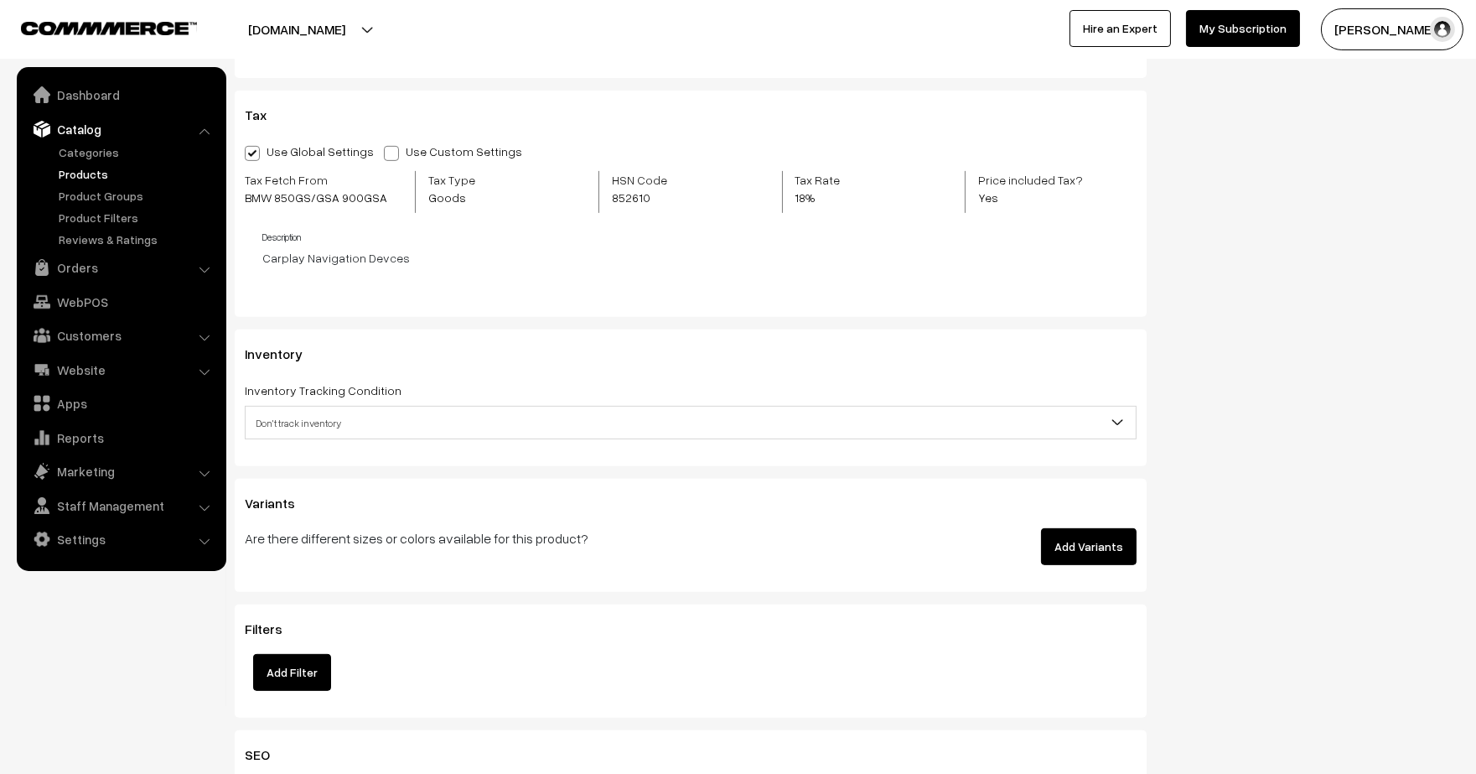
scroll to position [1534, 0]
type input "3500"
click at [1042, 437] on span "Don't track inventory" at bounding box center [691, 424] width 890 height 29
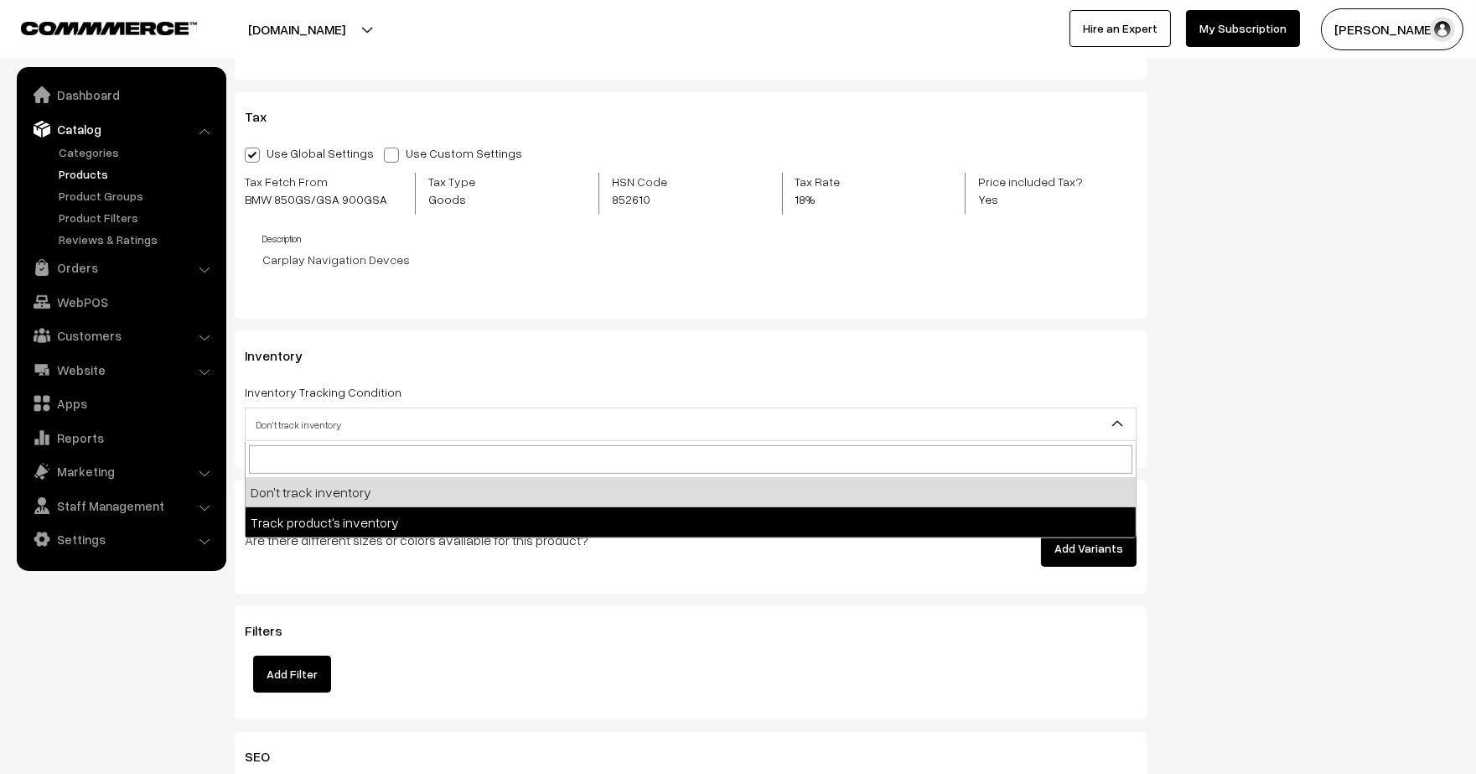
select select "2"
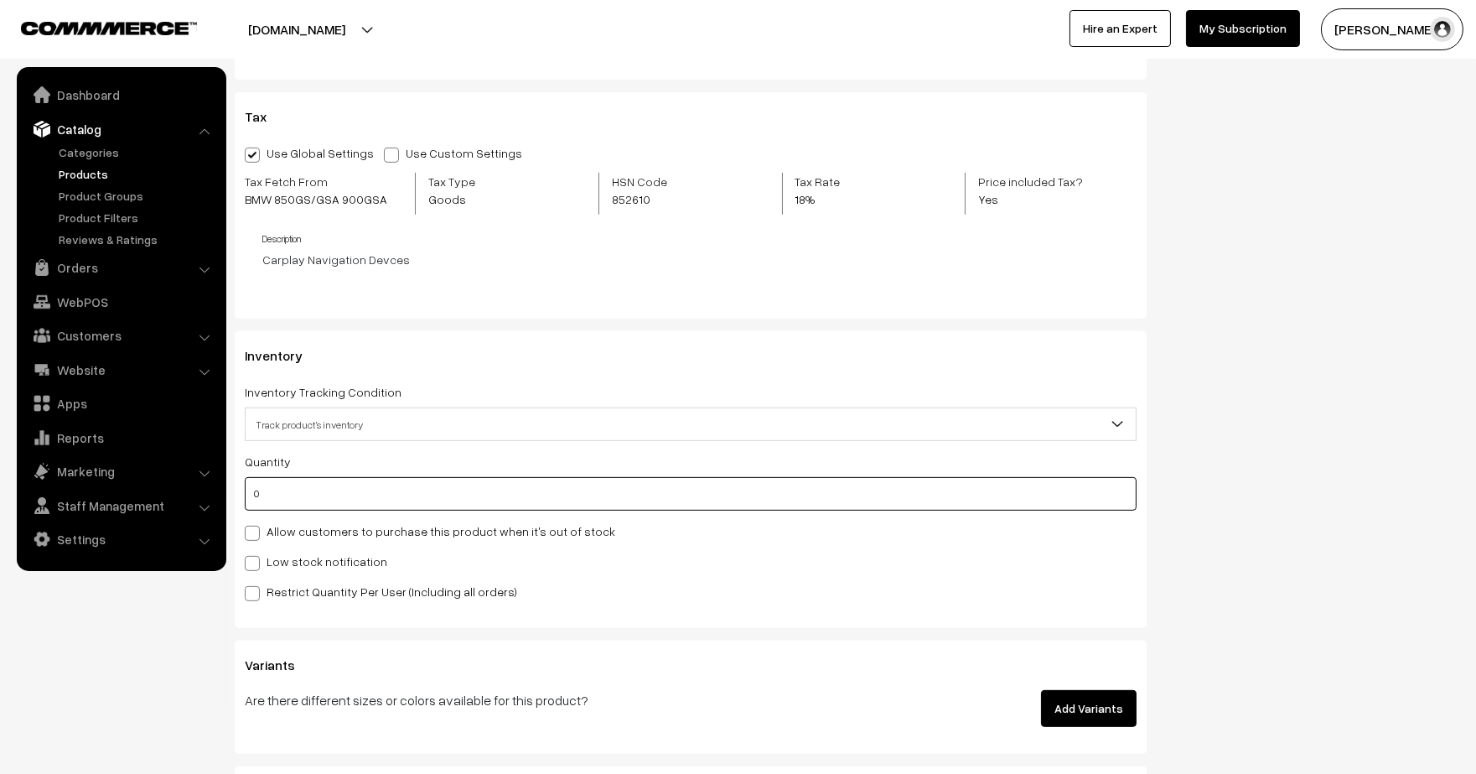
drag, startPoint x: 496, startPoint y: 483, endPoint x: 241, endPoint y: 487, distance: 254.8
click at [241, 487] on div "Inventory Inventory Tracking Condition Don't track inventory Track product's in…" at bounding box center [691, 479] width 912 height 296
click at [303, 492] on input "0" at bounding box center [691, 494] width 892 height 34
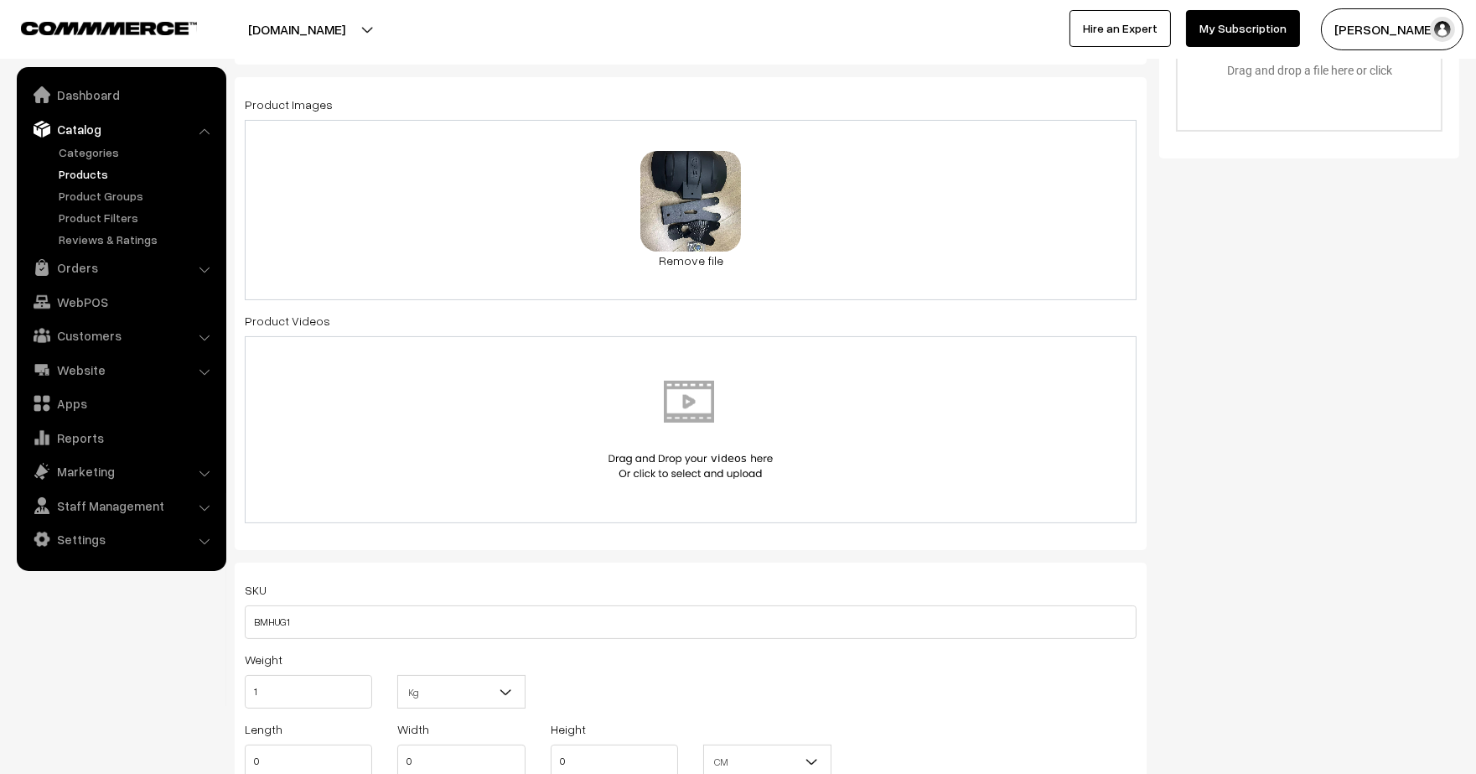
scroll to position [0, 0]
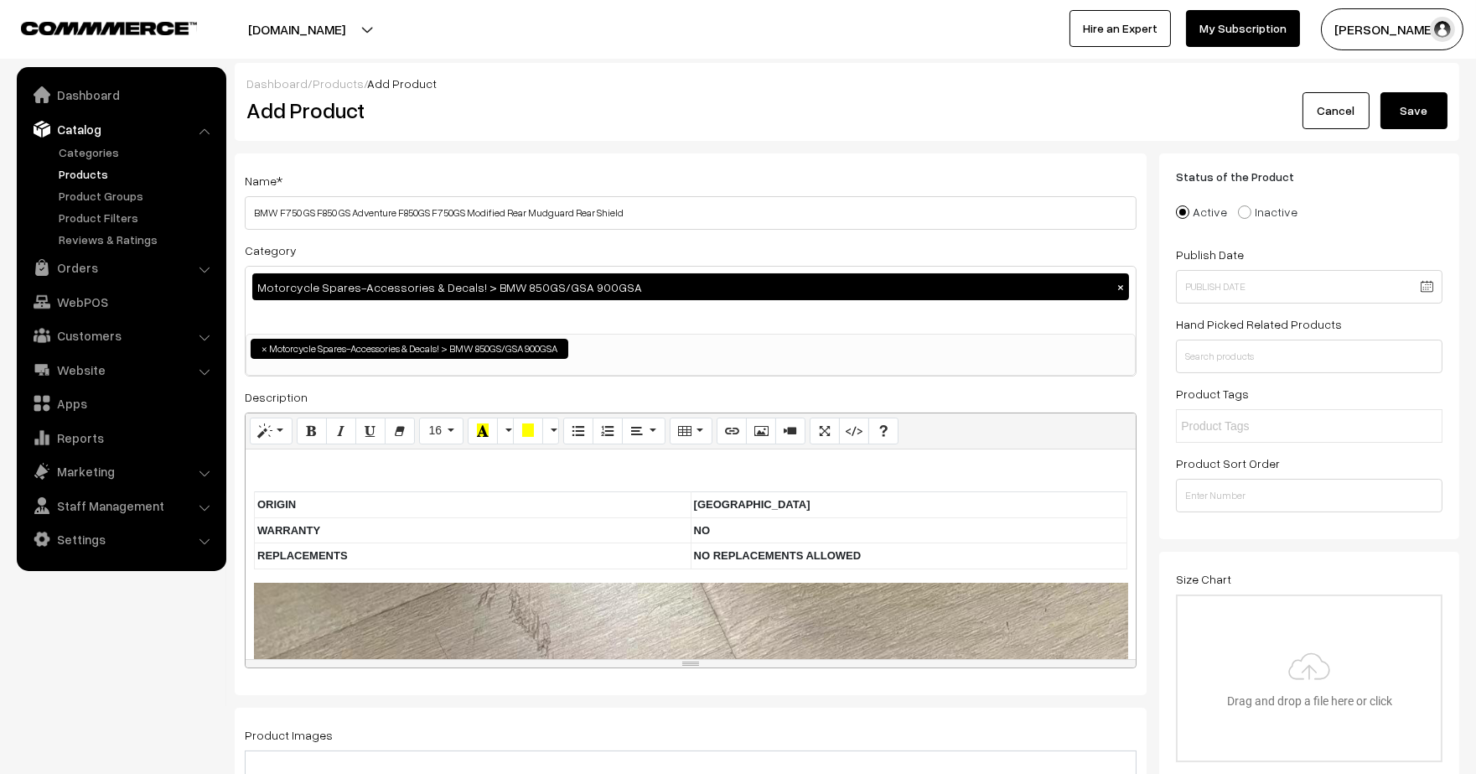
type input "12"
click at [1414, 115] on button "Save" at bounding box center [1413, 110] width 67 height 37
